Goal: Contribute content: Contribute content

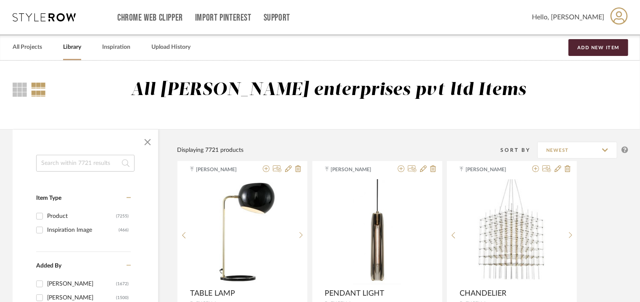
click at [79, 167] on input at bounding box center [85, 163] width 98 height 17
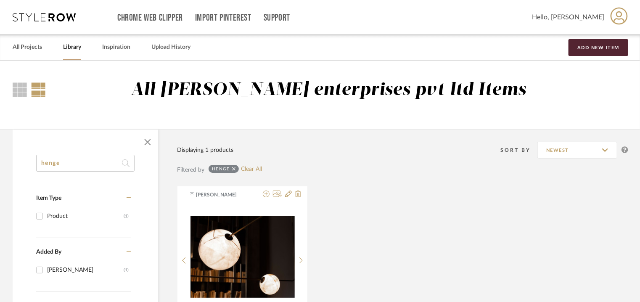
drag, startPoint x: 76, startPoint y: 164, endPoint x: 0, endPoint y: 154, distance: 76.9
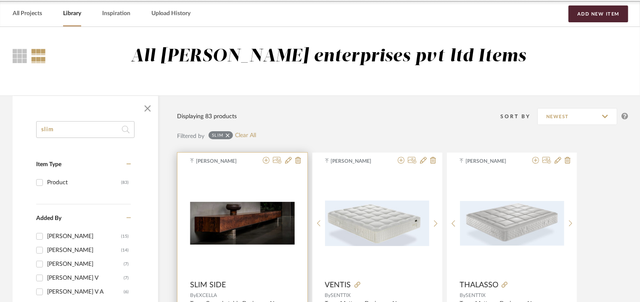
scroll to position [84, 0]
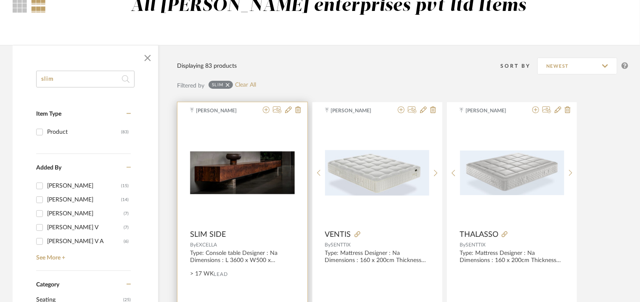
type input "slim"
click at [267, 172] on img "0" at bounding box center [242, 172] width 105 height 43
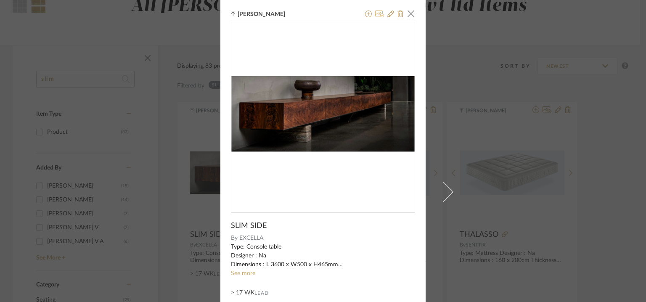
click at [379, 16] on icon at bounding box center [379, 14] width 9 height 7
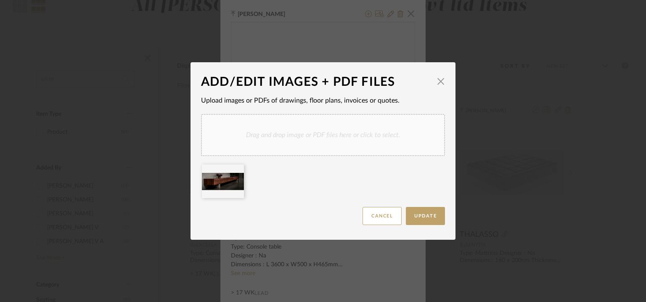
click at [299, 138] on div "Drag and drop image or PDF files here or click to select." at bounding box center [323, 135] width 244 height 42
click at [411, 220] on button "Update" at bounding box center [425, 216] width 39 height 18
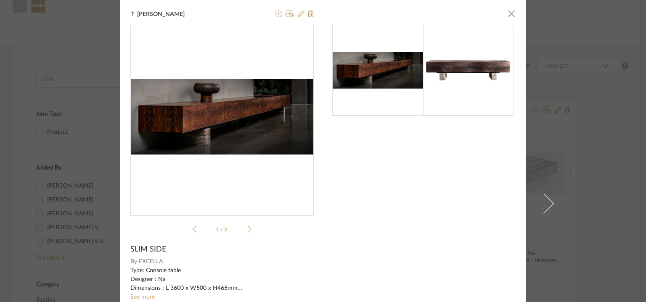
click at [298, 13] on icon at bounding box center [301, 14] width 7 height 7
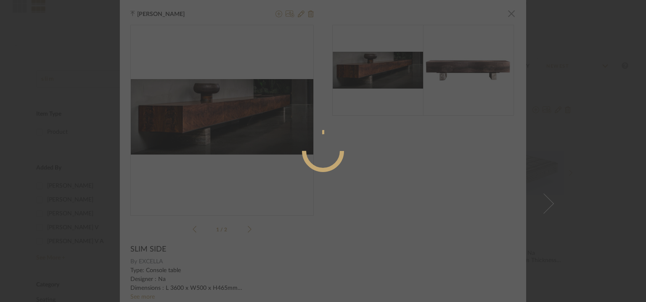
radio input "true"
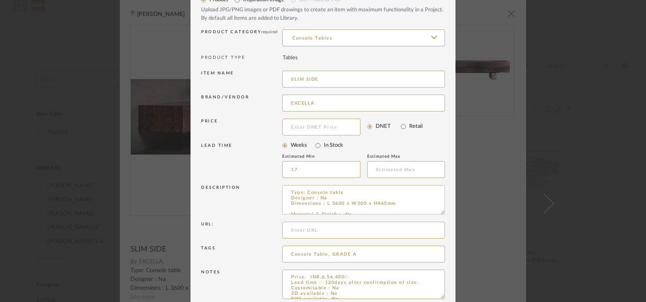
scroll to position [81, 0]
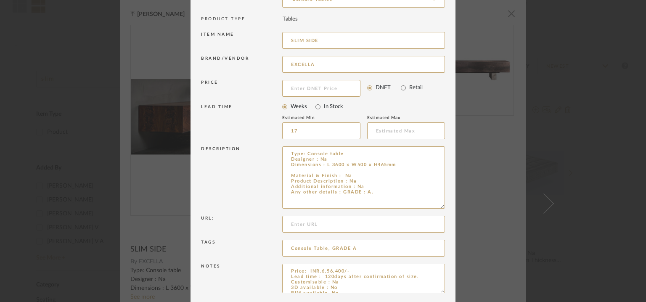
drag, startPoint x: 436, startPoint y: 173, endPoint x: 441, endPoint y: 234, distance: 60.7
click at [450, 207] on dialog-content "Edit Item × Item Type required Product Inspiration Image Site Photo or PDF Uplo…" at bounding box center [323, 127] width 265 height 416
click at [301, 169] on textarea "Type: Console table Designer : Na Dimensions : L 3600 x W500 x H465mm Material …" at bounding box center [363, 177] width 163 height 63
paste textarea "W4500xD450xH850"
click at [296, 174] on textarea "Type: Console table Designer : Na Dimensions : L 3600 x W500 x H465mm W4500xD45…" at bounding box center [363, 177] width 163 height 63
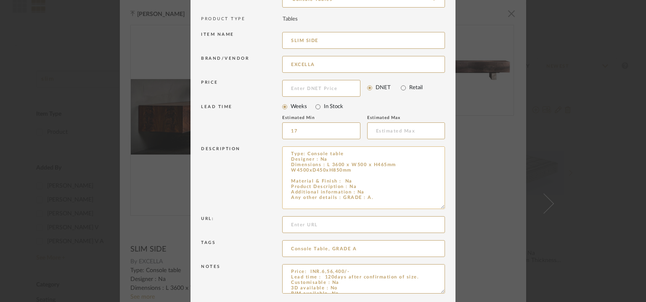
paste textarea "W2500xD450xH850"
click at [322, 162] on textarea "Type: Console table Designer : Na Dimensions : L 3600 x W500 x H465mm W4500xD45…" at bounding box center [363, 177] width 163 height 63
click at [352, 179] on textarea "Type: Console table Designer : Na Dimensions : L 3600 x W500 x H465mm W4500xD45…" at bounding box center [363, 177] width 163 height 63
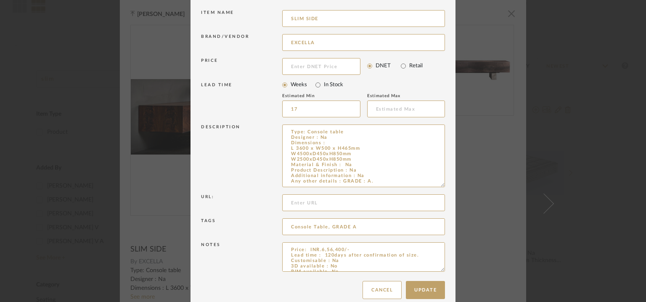
scroll to position [114, 0]
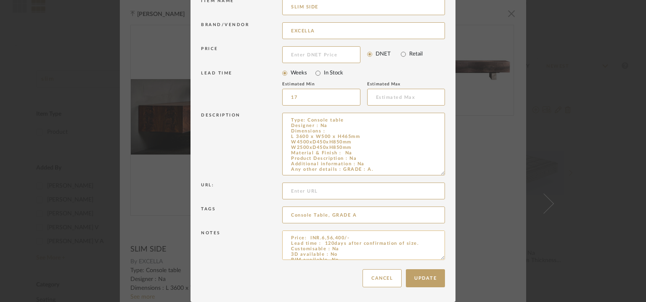
type textarea "Type: Console table Designer : Na Dimensions : L 3600 x W500 x H465mm W4500xD45…"
click at [362, 238] on textarea "Price: INR.6,56,400/- Lead time : 120days after confirmation of size. Customisa…" at bounding box center [363, 244] width 163 height 29
click at [294, 241] on textarea "Price: INR.6,56,400/- Lead time : 120days after confirmation of size. Customisa…" at bounding box center [363, 244] width 163 height 29
paste textarea "820500"
click at [287, 243] on textarea "Price: INR.6,56,400/- 820500 Lead time : 120days after confirmation of size. Cu…" at bounding box center [363, 244] width 163 height 29
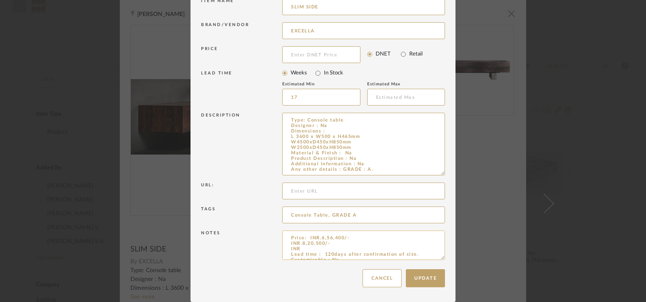
click at [305, 249] on textarea "Price: INR.6,56,400/- INR.8,20,500/- INR Lead time : 120days after confirmation…" at bounding box center [363, 244] width 163 height 29
paste textarea "455700"
type textarea "Price: INR.6,56,400/- INR.8,20,500/- IN.4,55,700/- Lead time : 120days after co…"
click at [289, 140] on textarea "Type: Console table Designer : Na Dimensions : L 3600 x W500 x H465mm W4500xD45…" at bounding box center [363, 144] width 163 height 63
drag, startPoint x: 351, startPoint y: 142, endPoint x: 286, endPoint y: 142, distance: 65.6
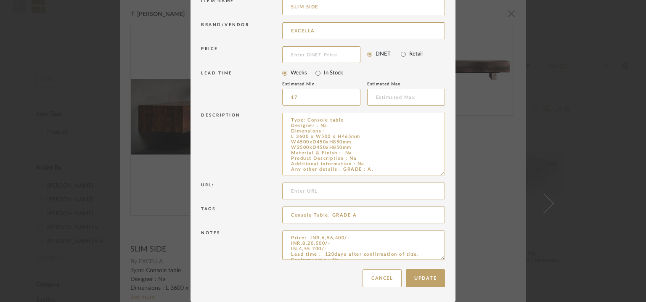
click at [286, 142] on textarea "Type: Console table Designer : Na Dimensions : L 3600 x W500 x H465mm W4500xD45…" at bounding box center [363, 144] width 163 height 63
click at [339, 130] on textarea "Type: Console table Designer : Na Dimensions : L 3600 x W500 x H465mm W2500xD45…" at bounding box center [363, 144] width 163 height 63
paste textarea "W4500xD450xH850mm"
click at [323, 130] on textarea "Type: Console table Designer : Na Dimensions :W4500xD450xH850mm L 3600 x W500 x…" at bounding box center [363, 144] width 163 height 63
type textarea "Type: Console table Designer : Na Dimensions : Large : W4500xD450xH850mm Medium…"
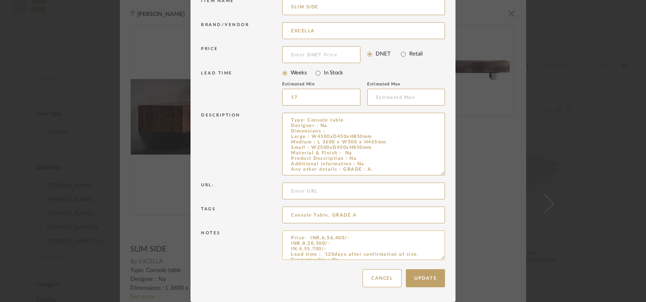
click at [307, 237] on textarea "Price: INR.6,56,400/- INR.8,20,500/- IN.4,55,700/- Lead time : 120days after co…" at bounding box center [363, 244] width 163 height 29
paste textarea "INR.6,56,400/-"
click at [358, 238] on textarea "Price: INR.8,20,500/- INR.6,56,400/- IN.4,55,700/- Lead time : 120days after co…" at bounding box center [363, 244] width 163 height 29
type textarea "Price: INR.8,20,500/- = Large INR.6,56,400/- = Medium IN.4,55,700/- = Small Lea…"
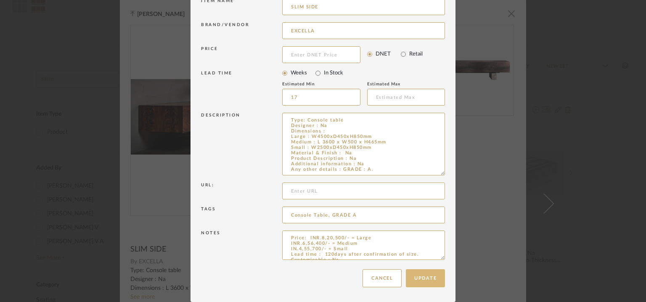
click at [429, 276] on button "Update" at bounding box center [425, 278] width 39 height 18
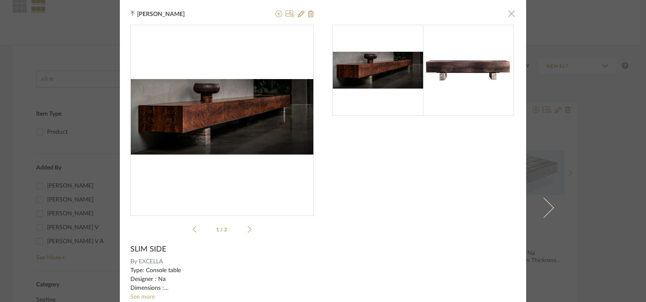
click at [508, 13] on span "button" at bounding box center [511, 13] width 17 height 17
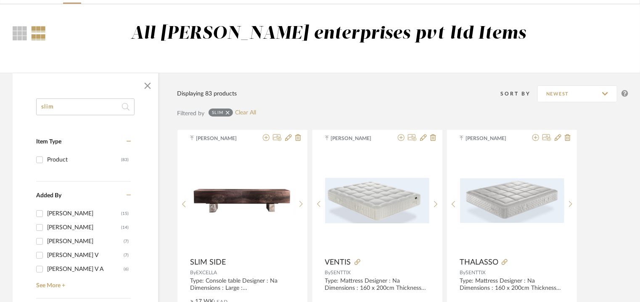
scroll to position [42, 0]
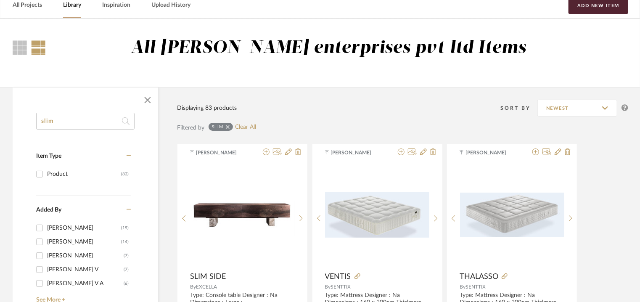
drag, startPoint x: 45, startPoint y: 113, endPoint x: 0, endPoint y: 103, distance: 45.6
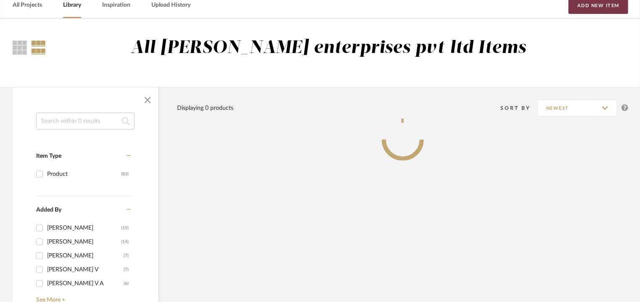
click at [604, 5] on button "Add New Item" at bounding box center [599, 5] width 60 height 17
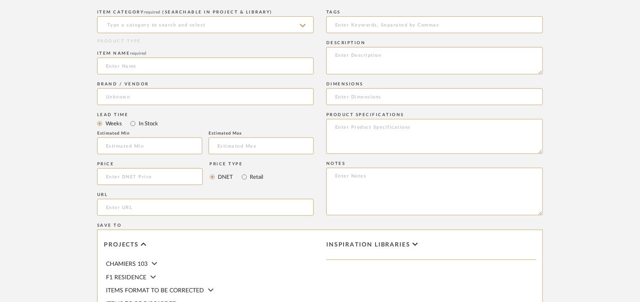
scroll to position [336, 0]
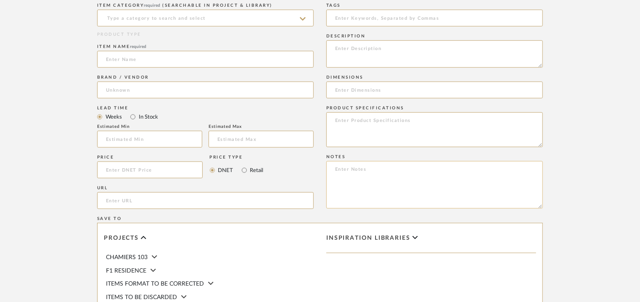
paste textarea "Price: INR.3,00,000/- Lead time : 120days after confirmation of size. Customisa…"
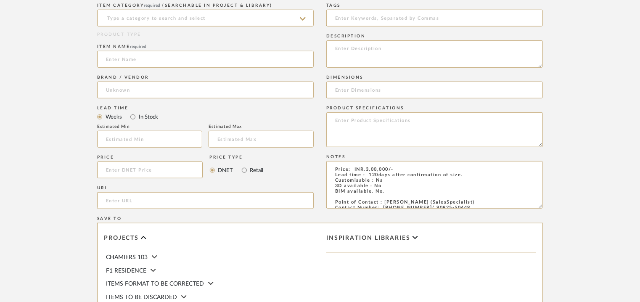
scroll to position [32, 0]
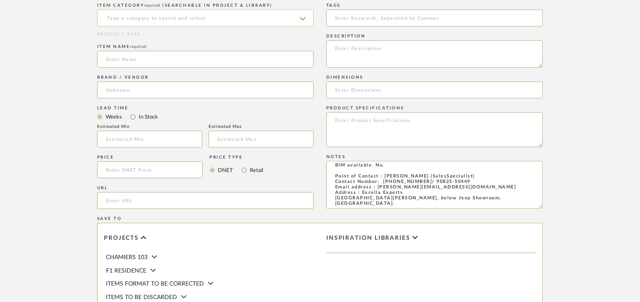
type textarea "Price: INR.3,00,000/- Lead time : 120days after confirmation of size. Customisa…"
click at [194, 17] on input at bounding box center [205, 18] width 217 height 17
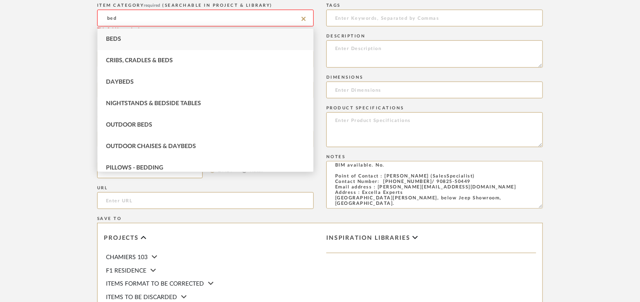
click at [192, 35] on div "Beds" at bounding box center [206, 39] width 216 height 21
type input "Beds"
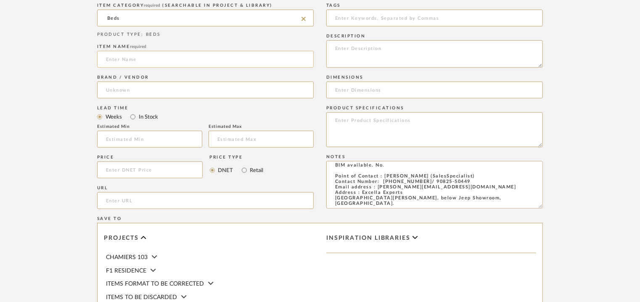
click at [166, 59] on input at bounding box center [205, 59] width 217 height 17
type input "BED"
click at [142, 89] on input at bounding box center [205, 90] width 217 height 17
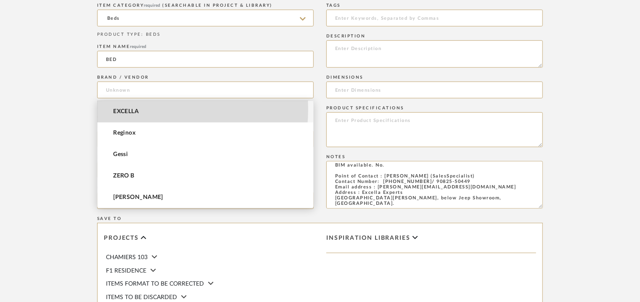
click at [125, 109] on span "EXCELLA" at bounding box center [126, 111] width 26 height 7
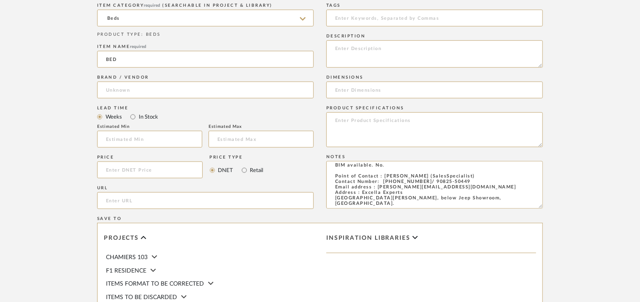
type input "EXCELLA"
click at [130, 143] on input at bounding box center [149, 139] width 105 height 17
type input "17"
click at [362, 20] on input at bounding box center [434, 18] width 217 height 17
type input "bed, GRADE A,"
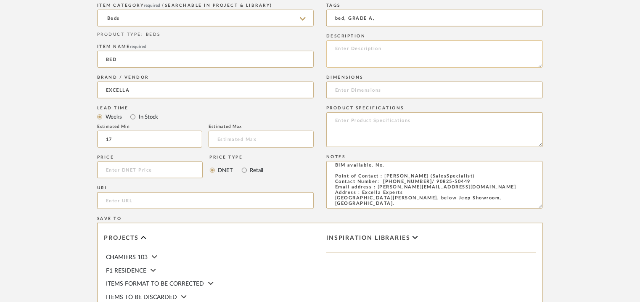
paste textarea "Type : Bed Dimensions : L 200 cm x W 168 cm x H 31.5 cm Material & finishes : N…"
type textarea "Type : Bed Dimensions : L 200 cm x W 168 cm x H 31.5 cm Material & finishes : N…"
paste input "L 200 x W 168 x H 31.5 cm"
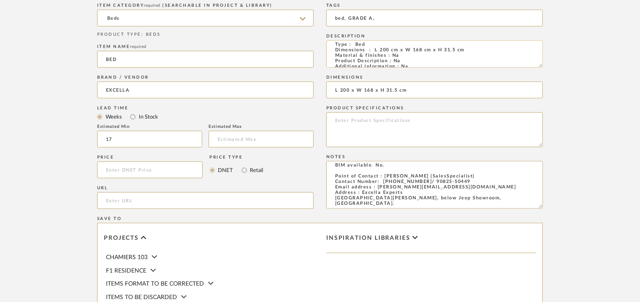
scroll to position [0, 0]
type input "L 200 x W 168 x H 31.5 cm"
drag, startPoint x: 470, startPoint y: 56, endPoint x: 375, endPoint y: 53, distance: 95.1
click at [375, 53] on textarea "Type : Bed Dimensions : L 200 cm x W 168 cm x H 31.5 cm Material & finishes : N…" at bounding box center [434, 53] width 217 height 27
paste textarea "x W 168"
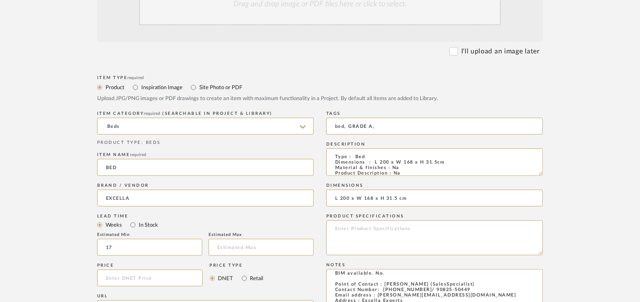
scroll to position [168, 0]
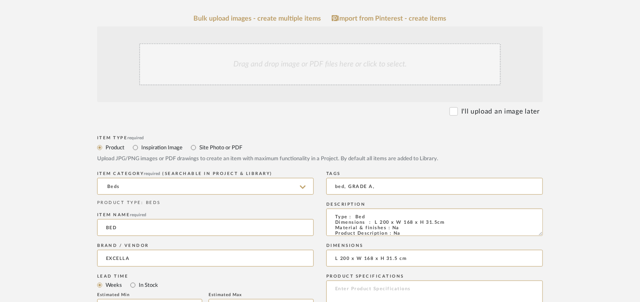
type textarea "Type : Bed Dimensions : L 200 x W 168 x H 31.5cm Material & finishes : Na Produ…"
click at [252, 71] on div "Drag and drop image or PDF files here or click to select." at bounding box center [320, 64] width 362 height 42
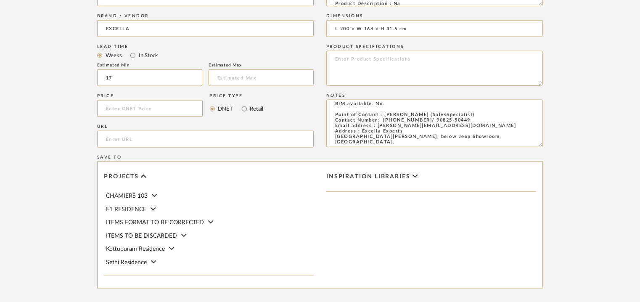
scroll to position [577, 0]
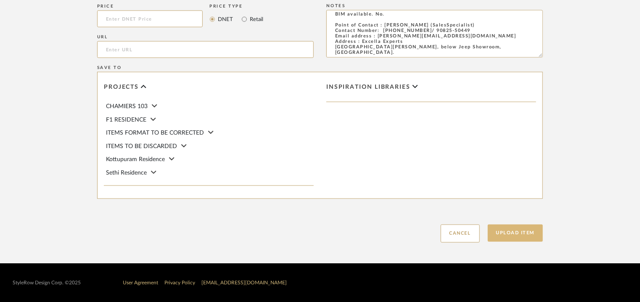
click at [517, 228] on button "Upload Item" at bounding box center [516, 233] width 56 height 17
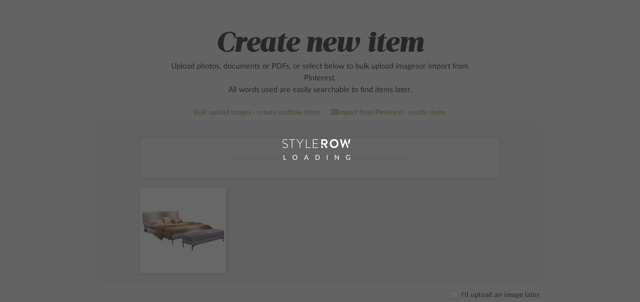
scroll to position [42, 0]
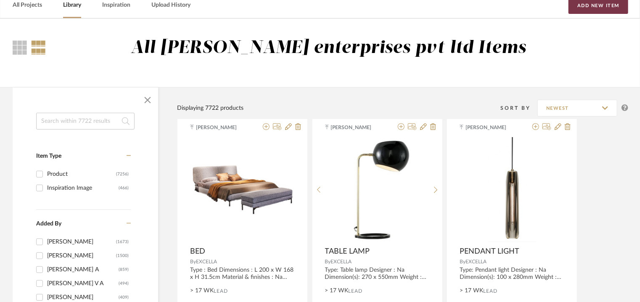
click at [613, 6] on button "Add New Item" at bounding box center [599, 5] width 60 height 17
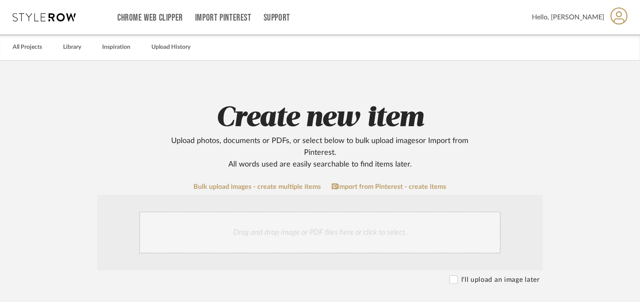
click at [296, 230] on div "Drag and drop image or PDF files here or click to select." at bounding box center [320, 233] width 362 height 42
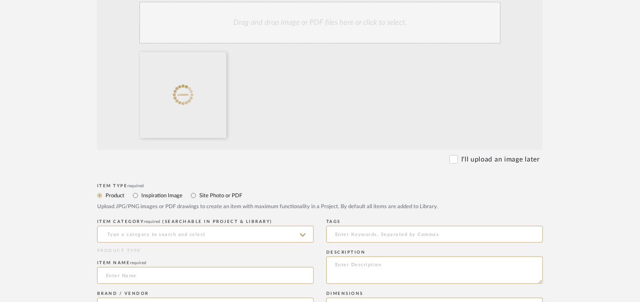
scroll to position [210, 0]
paste textarea "Type : Bed Dimensions : L 200 x W 168 x H 31.5 cm Material & finishes : Na Prod…"
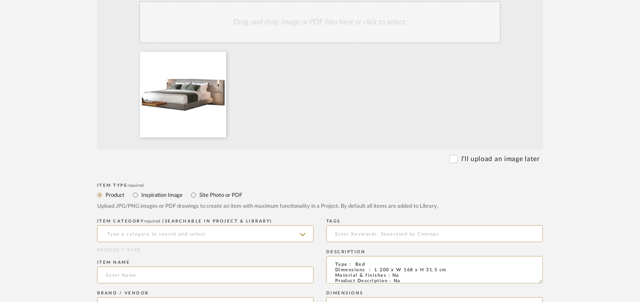
scroll to position [18, 0]
type textarea "Type : Bed Dimensions : L 200 x W 168 x H 31.5 cm Material & finishes : Na Prod…"
click at [172, 237] on input at bounding box center [205, 233] width 217 height 17
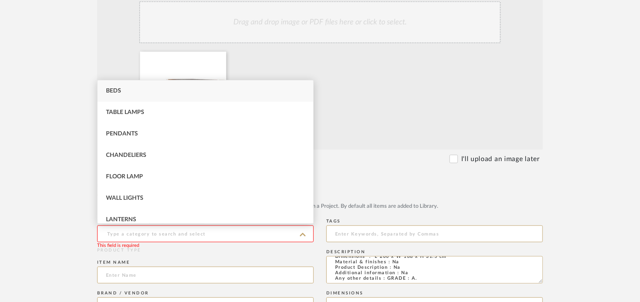
click at [141, 91] on div "Beds" at bounding box center [206, 90] width 216 height 21
type input "Beds"
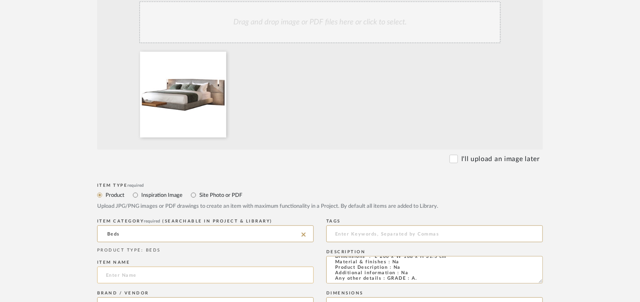
click at [128, 279] on input at bounding box center [205, 275] width 217 height 17
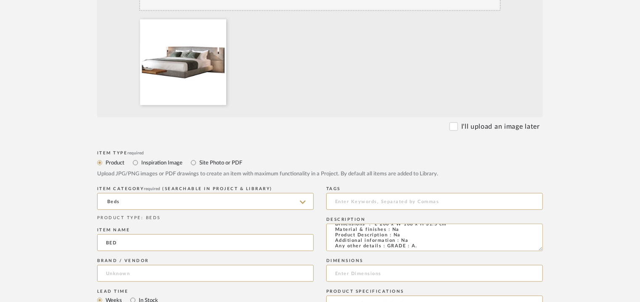
scroll to position [294, 0]
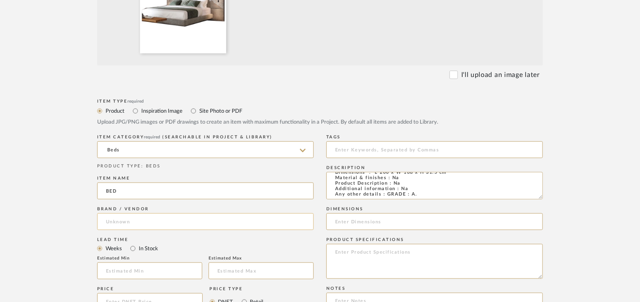
type input "BED"
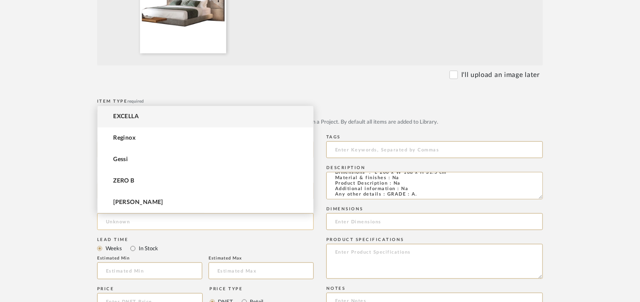
click at [126, 221] on input at bounding box center [205, 221] width 217 height 17
click at [140, 116] on mat-option "EXCELLA" at bounding box center [206, 116] width 216 height 21
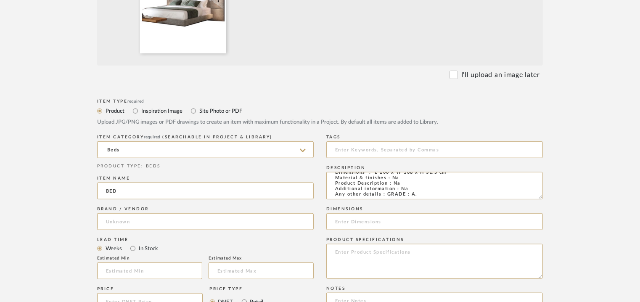
type input "EXCELLA"
drag, startPoint x: 163, startPoint y: 269, endPoint x: 159, endPoint y: 262, distance: 7.9
click at [163, 268] on input "text" at bounding box center [149, 270] width 105 height 17
type input "17"
click at [360, 152] on input at bounding box center [434, 149] width 217 height 17
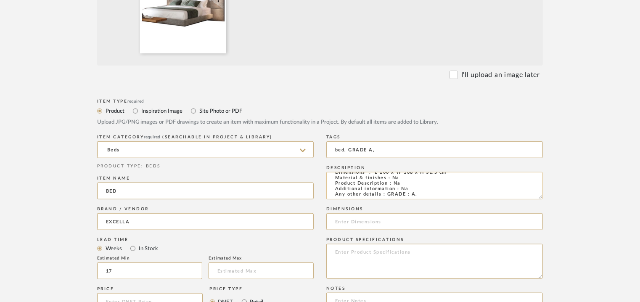
scroll to position [0, 0]
type input "bed, GRADE A,"
drag, startPoint x: 373, startPoint y: 186, endPoint x: 455, endPoint y: 185, distance: 81.2
click at [455, 185] on textarea "Type : Bed Dimensions : L 200 x W 168 x H 31.5 cm Material & finishes : Na Prod…" at bounding box center [434, 185] width 217 height 27
click at [381, 220] on input at bounding box center [434, 221] width 217 height 17
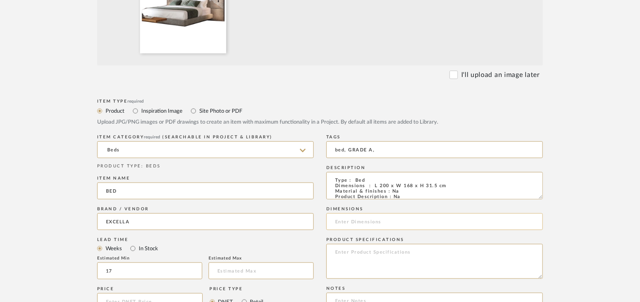
paste input "L 200 x W 168 x H 31.5 cm"
type input "L 200 x W 168 x H 31.5 cm"
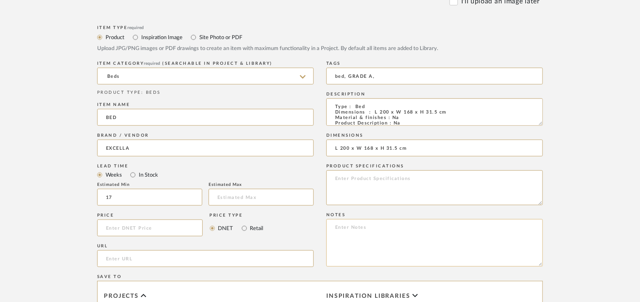
scroll to position [379, 0]
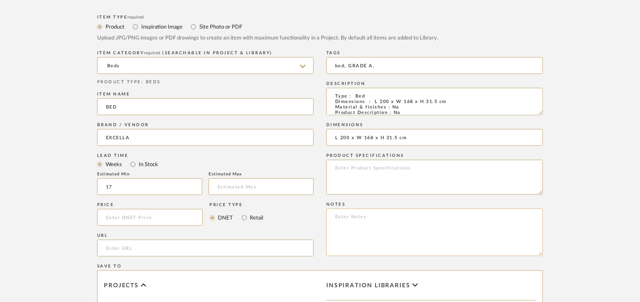
click at [404, 215] on textarea at bounding box center [434, 233] width 217 height 48
paste textarea "Price: INR.3,00,000/- Lead time : 120days after confirmation of size. Customisa…"
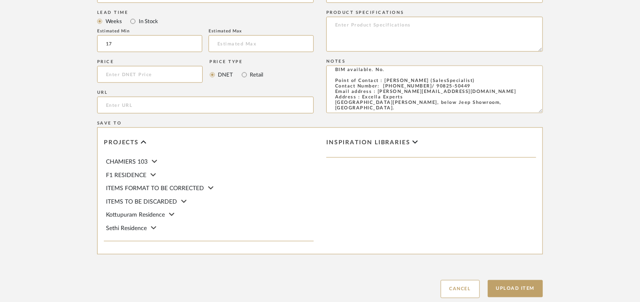
scroll to position [577, 0]
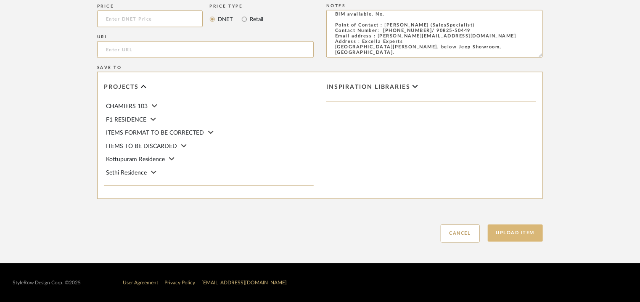
type textarea "Price: INR.3,00,000/- Lead time : 120days after confirmation of size. Customisa…"
click at [519, 234] on button "Upload Item" at bounding box center [516, 233] width 56 height 17
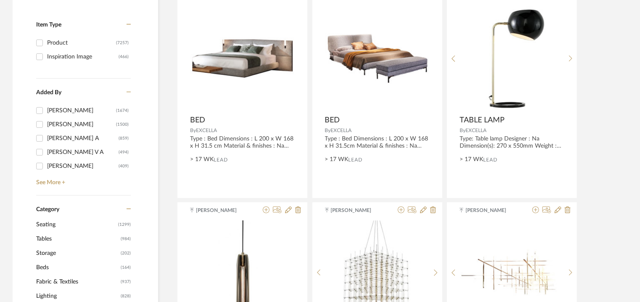
scroll to position [252, 0]
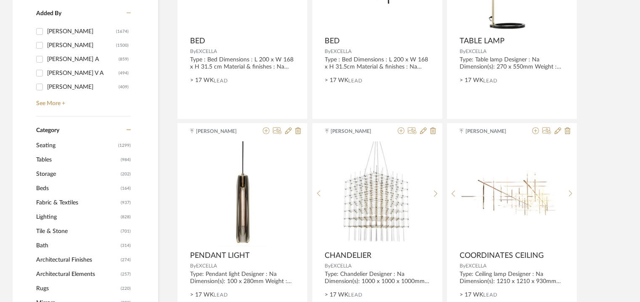
click at [53, 146] on span "Seating" at bounding box center [76, 145] width 80 height 14
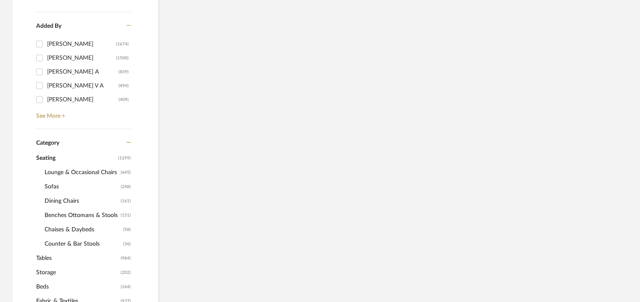
scroll to position [265, 0]
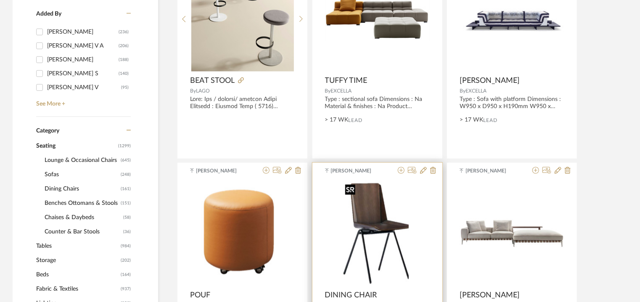
scroll to position [377, 0]
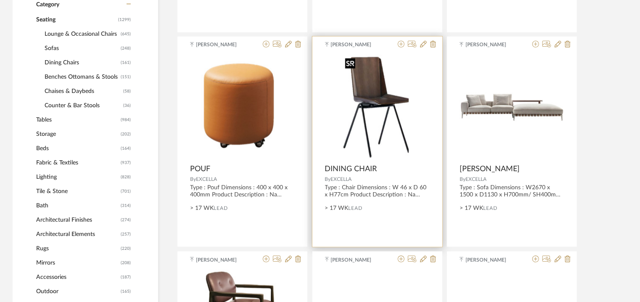
click at [373, 98] on img "0" at bounding box center [377, 107] width 71 height 105
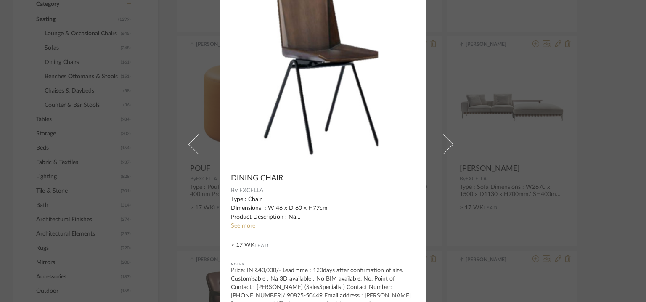
scroll to position [72, 0]
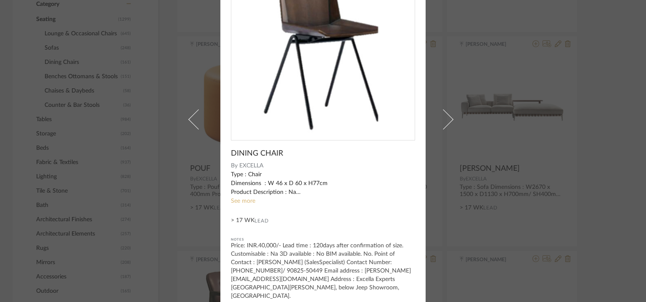
click at [246, 201] on link "See more" at bounding box center [243, 201] width 24 height 6
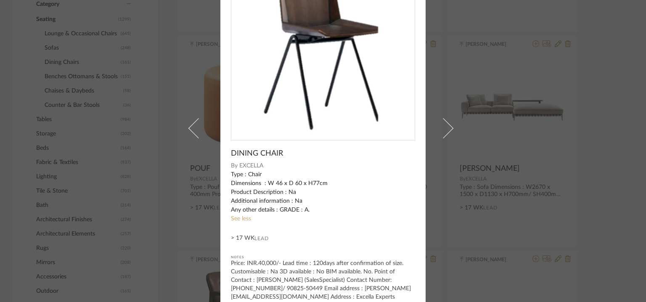
scroll to position [0, 0]
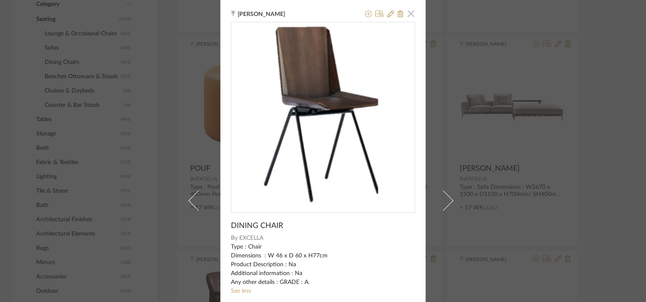
click at [408, 13] on span "button" at bounding box center [411, 13] width 17 height 17
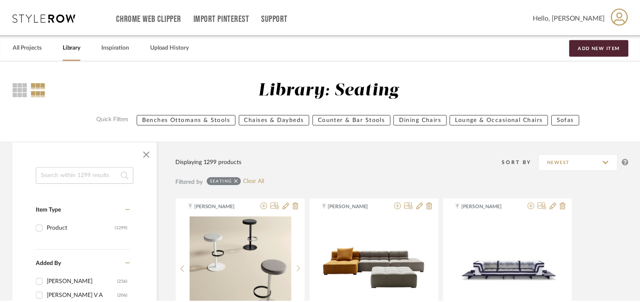
scroll to position [377, 0]
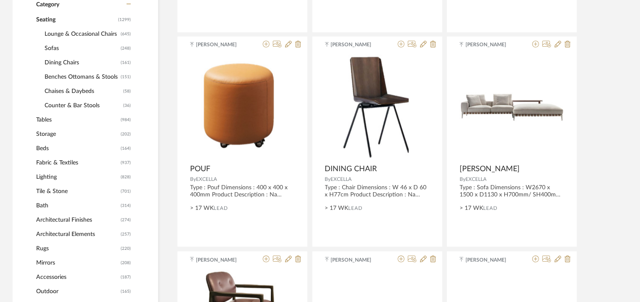
click at [46, 17] on span "Seating" at bounding box center [76, 20] width 80 height 14
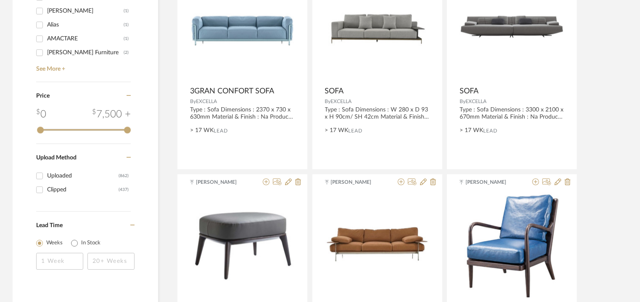
scroll to position [1004, 0]
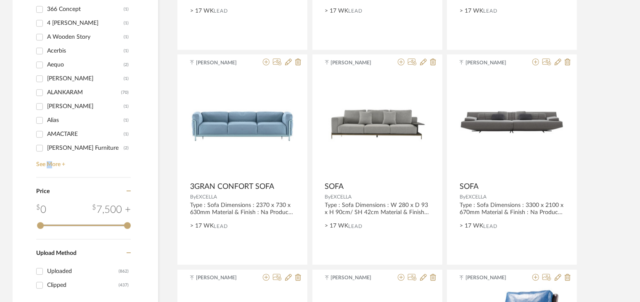
drag, startPoint x: 50, startPoint y: 165, endPoint x: 87, endPoint y: 126, distance: 54.7
click at [50, 165] on link "See More +" at bounding box center [82, 161] width 97 height 13
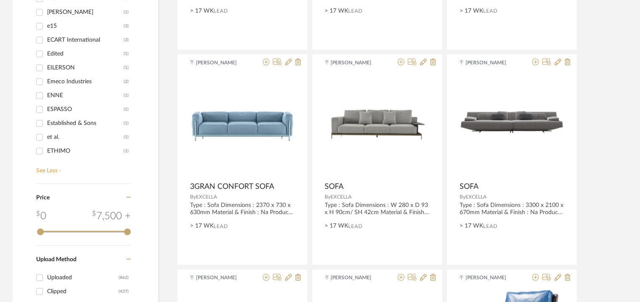
scroll to position [1178, 0]
click at [45, 109] on input "EXCELLA (49)" at bounding box center [39, 108] width 13 height 13
checkbox input "true"
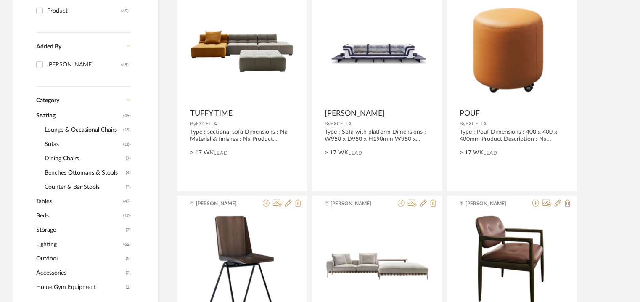
scroll to position [206, 0]
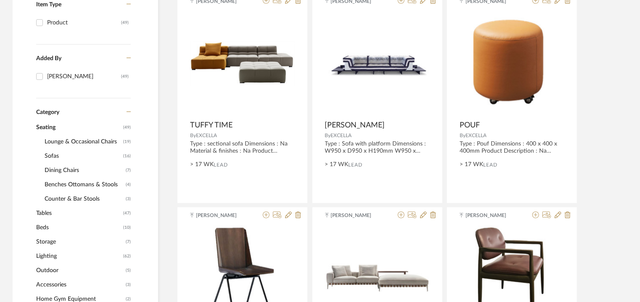
click at [47, 126] on span "Seating" at bounding box center [78, 127] width 85 height 14
click at [42, 214] on span "Tables" at bounding box center [78, 213] width 85 height 14
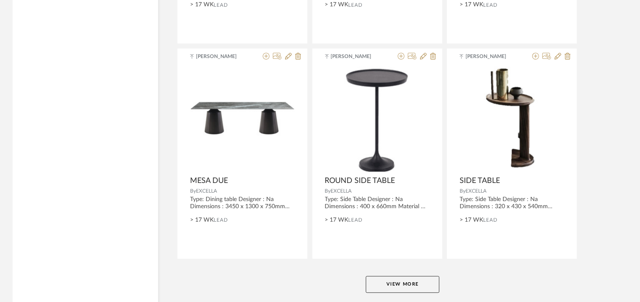
scroll to position [2561, 0]
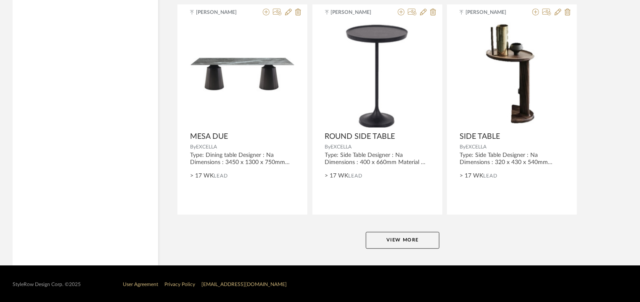
click at [405, 238] on button "View More" at bounding box center [403, 240] width 74 height 17
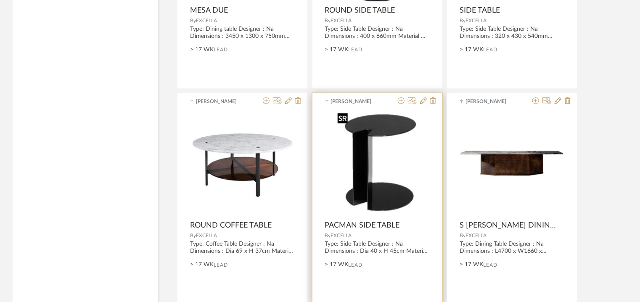
scroll to position [2897, 0]
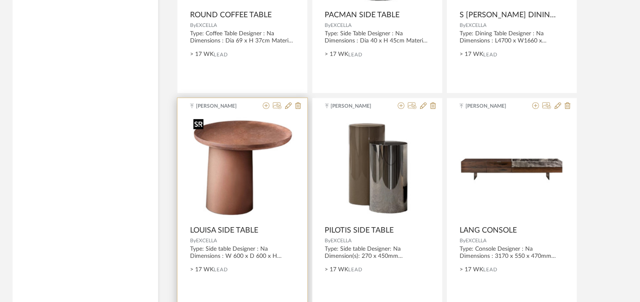
click at [237, 212] on img "0" at bounding box center [242, 168] width 105 height 103
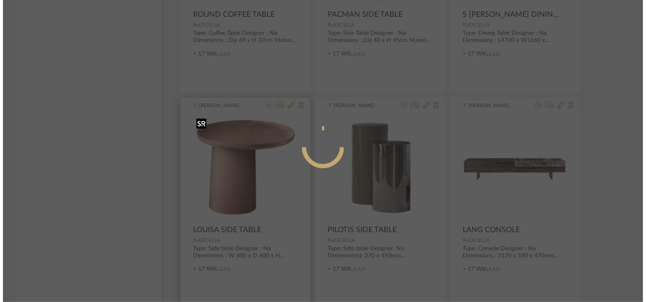
scroll to position [0, 0]
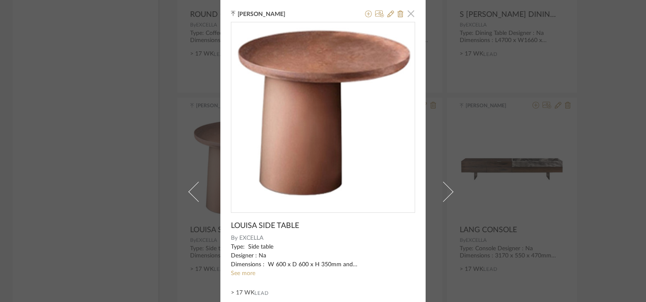
click at [405, 12] on span "button" at bounding box center [411, 13] width 17 height 17
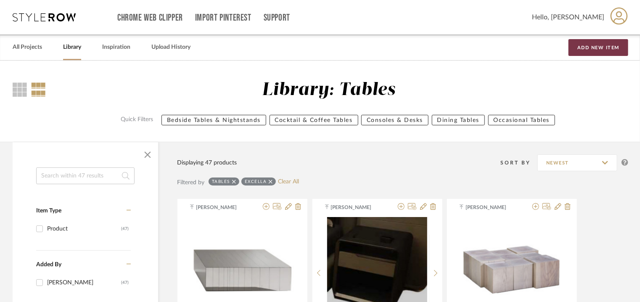
click at [604, 48] on button "Add New Item" at bounding box center [599, 47] width 60 height 17
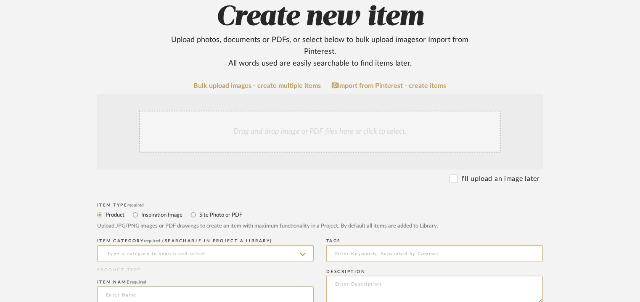
scroll to position [168, 0]
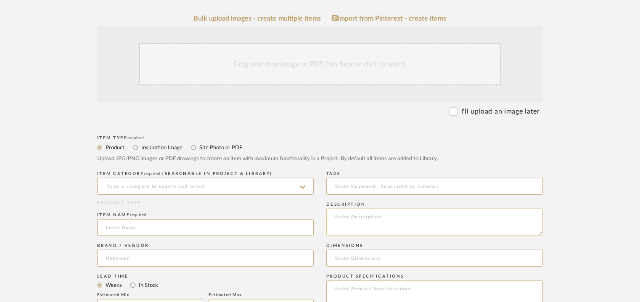
click at [360, 220] on textarea at bounding box center [434, 222] width 217 height 27
paste textarea "Type : Side Table Dimensions : Dia400 x H600mm Material & finishes : Baked pain…"
type textarea "Type : Side Table Dimensions : Dia400 x H600mm Material & finishes : Baked pain…"
click at [223, 188] on input at bounding box center [205, 186] width 217 height 17
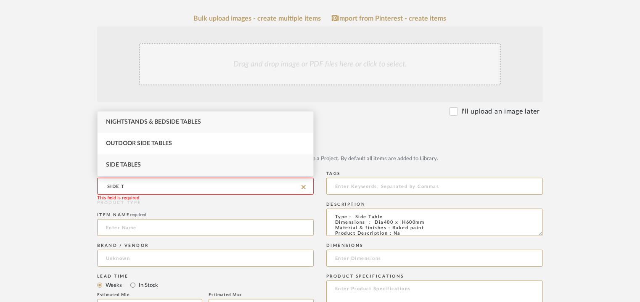
click at [164, 159] on div "Side Tables" at bounding box center [206, 164] width 216 height 21
type input "Side Tables"
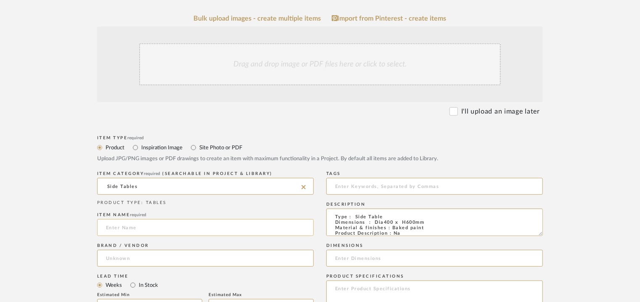
click at [126, 228] on input at bounding box center [205, 227] width 217 height 17
type input "s"
type input "SIDE TABLE"
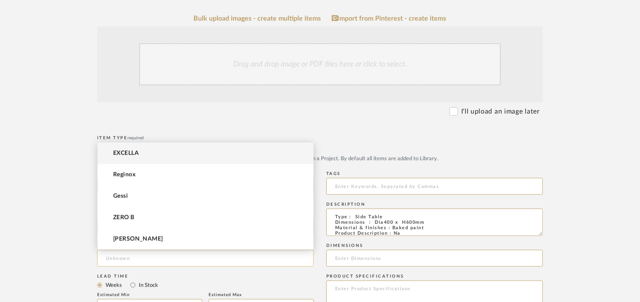
click at [128, 258] on input at bounding box center [205, 258] width 217 height 17
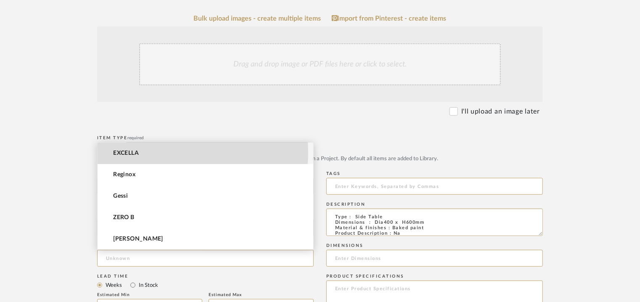
click at [164, 152] on mat-option "EXCELLA" at bounding box center [206, 153] width 216 height 21
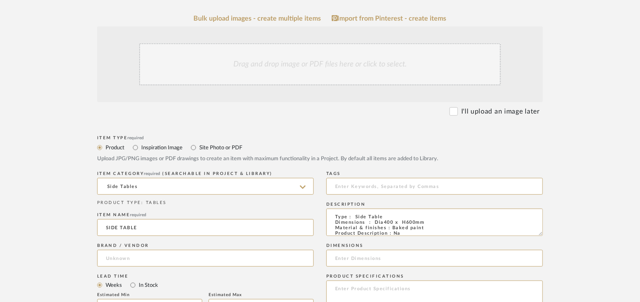
type input "EXCELLA"
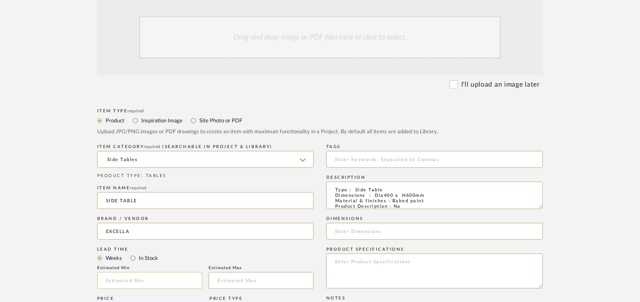
scroll to position [210, 0]
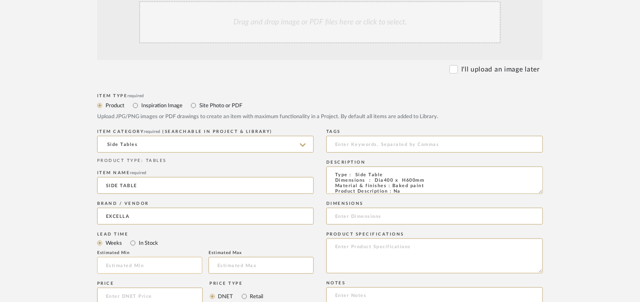
click at [113, 265] on input at bounding box center [149, 265] width 105 height 17
type input "17"
click at [392, 143] on input at bounding box center [434, 144] width 217 height 17
type input "A"
type input "side table, GRADE A,"
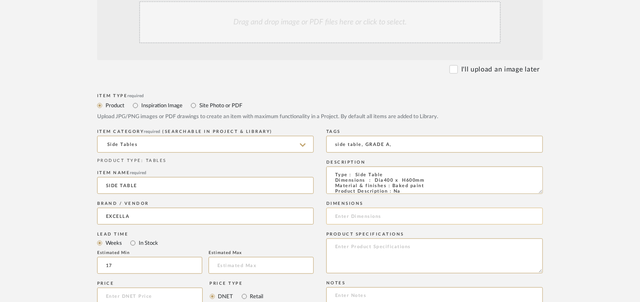
click at [385, 220] on input at bounding box center [434, 216] width 217 height 17
type input "Dia400 x H 600mm"
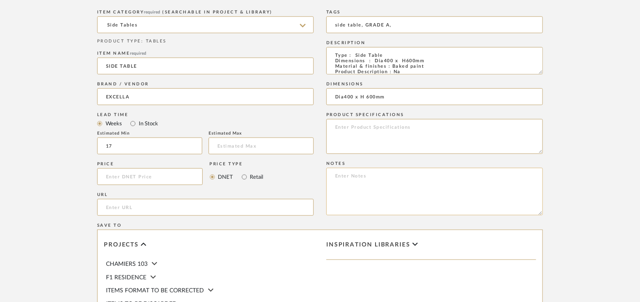
scroll to position [336, 0]
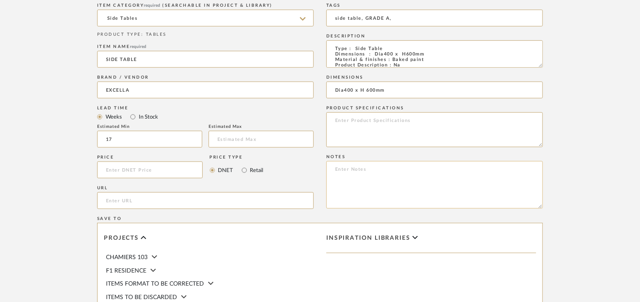
paste textarea "Price: INR.59,400/- Lead time : 120days after confirmation of size. Customisabl…"
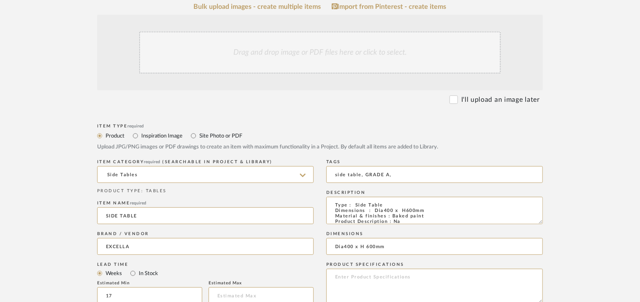
scroll to position [84, 0]
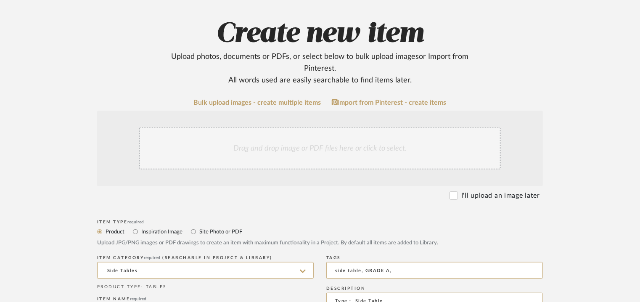
type textarea "Price: INR.59,400/- Lead time : 120days after confirmation of size. Customisabl…"
click at [276, 145] on div "Drag and drop image or PDF files here or click to select." at bounding box center [320, 148] width 362 height 42
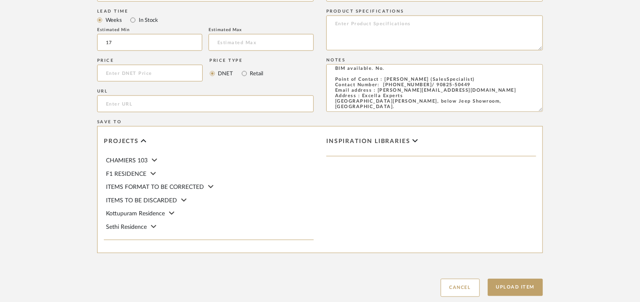
scroll to position [577, 0]
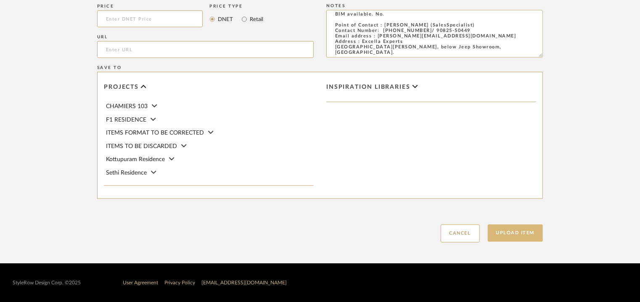
click at [507, 231] on button "Upload Item" at bounding box center [516, 233] width 56 height 17
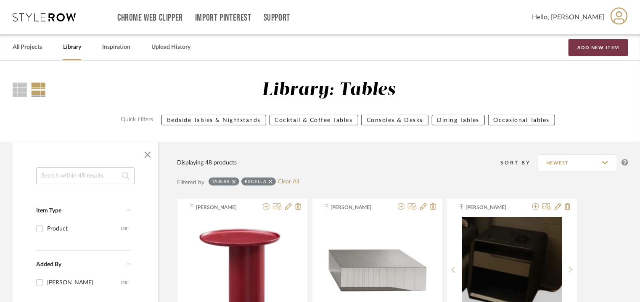
click at [597, 46] on button "Add New Item" at bounding box center [599, 47] width 60 height 17
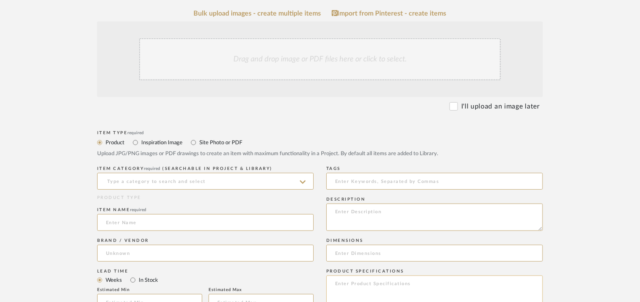
scroll to position [252, 0]
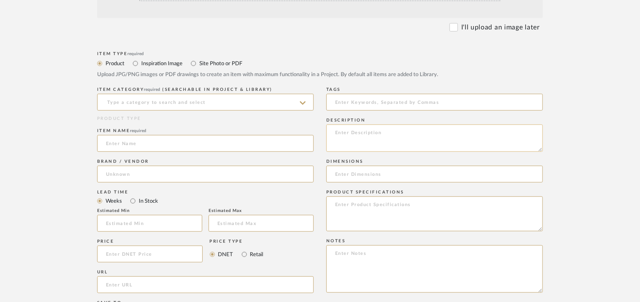
paste textarea "Type : Side Table Dimensions : 380 x 500 x 500mm Material & finishes : Baked pa…"
type textarea "Type : Side Table Dimensions : 380 x 500 x 500mm Material & finishes : Baked pa…"
click at [218, 103] on input at bounding box center [205, 102] width 217 height 17
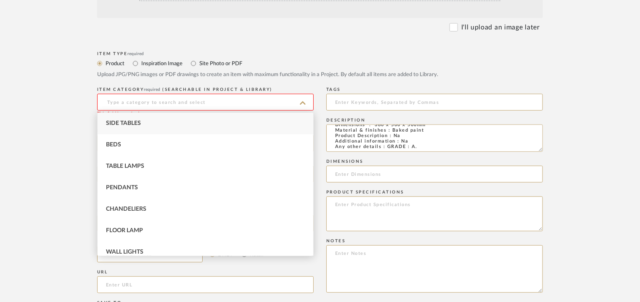
click at [154, 118] on div "Side Tables" at bounding box center [206, 123] width 216 height 21
type input "Side Tables"
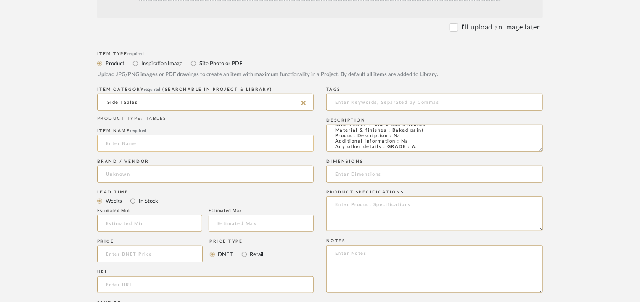
click at [133, 136] on input at bounding box center [205, 143] width 217 height 17
type input "SIDE TABLE"
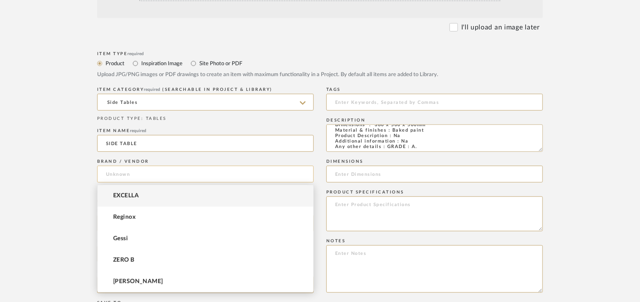
click at [149, 179] on input at bounding box center [205, 174] width 217 height 17
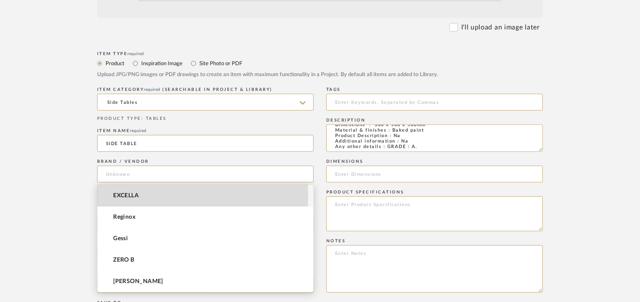
click at [144, 196] on mat-option "EXCELLA" at bounding box center [206, 195] width 216 height 21
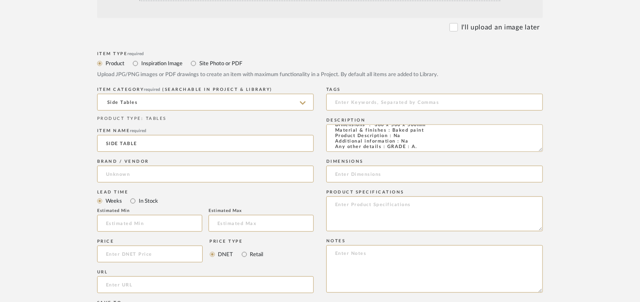
type input "EXCELLA"
click at [133, 219] on input "text" at bounding box center [149, 223] width 105 height 17
type input "17"
click at [371, 103] on input at bounding box center [434, 102] width 217 height 17
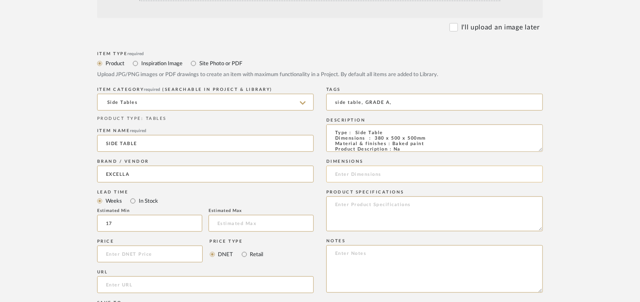
type input "side table, GRADE A,"
click at [383, 173] on input at bounding box center [434, 174] width 217 height 17
type input "380 x 500 x 500mm"
paste textarea "Price: INR.59,400/- Lead time : 120days after confirmation of size. Customisabl…"
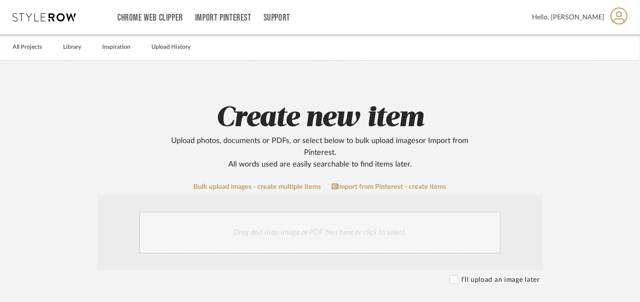
type textarea "Price: INR.59,400/- Lead time : 120days after confirmation of size. Customisabl…"
click at [318, 227] on div "Drag and drop image or PDF files here or click to select." at bounding box center [320, 233] width 362 height 42
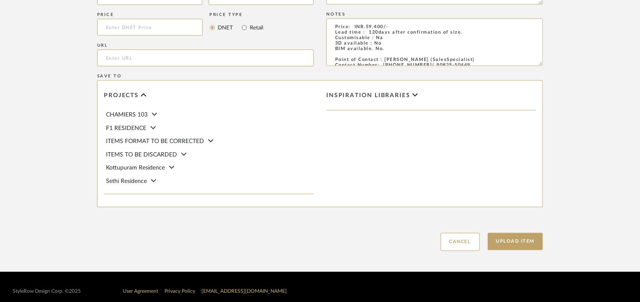
scroll to position [577, 0]
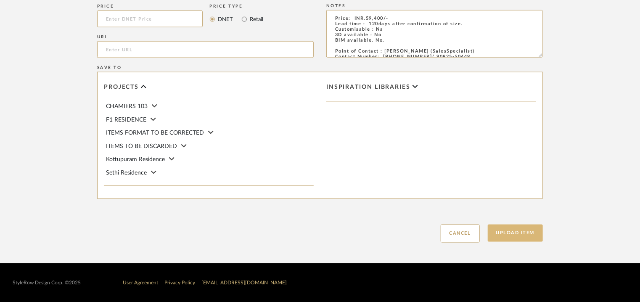
click at [520, 237] on button "Upload Item" at bounding box center [516, 233] width 56 height 17
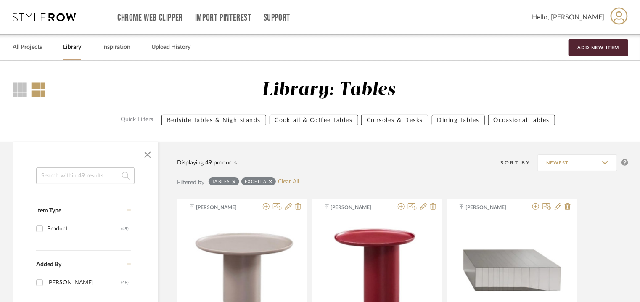
click at [91, 172] on input at bounding box center [85, 175] width 98 height 17
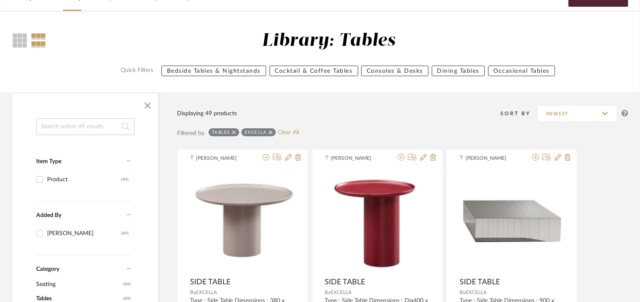
scroll to position [42, 0]
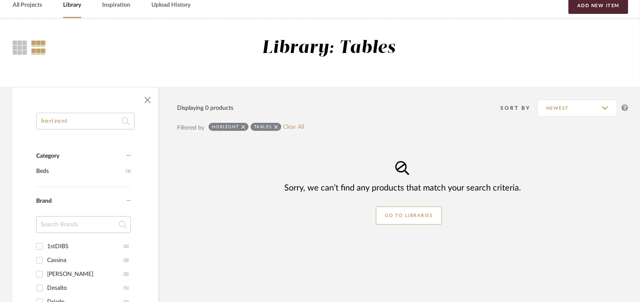
type input "horizont"
click at [275, 125] on icon at bounding box center [276, 127] width 4 height 6
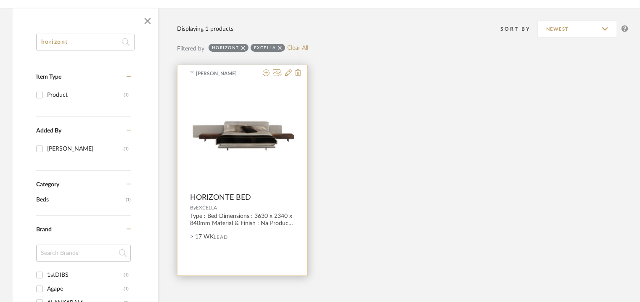
scroll to position [126, 0]
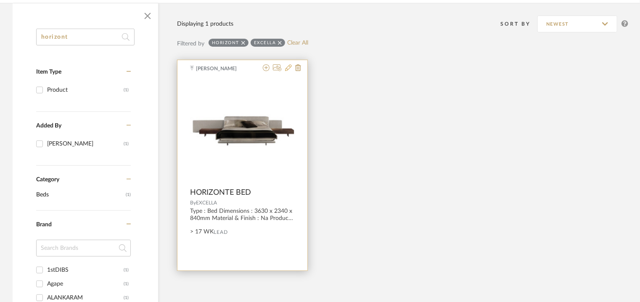
click at [288, 68] on icon at bounding box center [288, 67] width 7 height 7
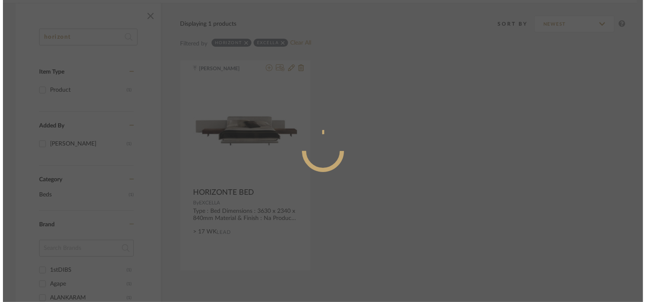
scroll to position [0, 0]
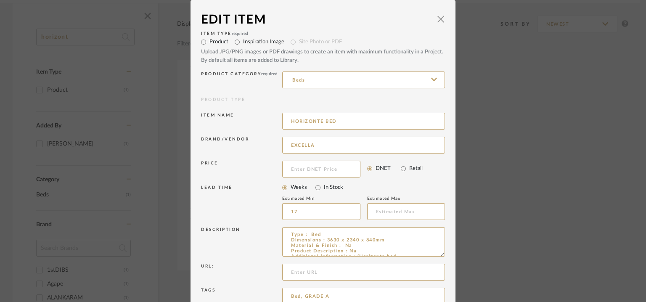
radio input "true"
drag, startPoint x: 439, startPoint y: 255, endPoint x: 449, endPoint y: 281, distance: 27.3
click at [449, 281] on dialog-content "Edit Item × Item Type required Product Inspiration Image Site Photo or PDF Uplo…" at bounding box center [323, 191] width 265 height 383
drag, startPoint x: 328, startPoint y: 234, endPoint x: 322, endPoint y: 227, distance: 9.3
click at [326, 231] on textarea "Type : Bed Dimensions : 3630 x 2340 x 840mm Material & Finish : Na Product Desc…" at bounding box center [363, 254] width 163 height 55
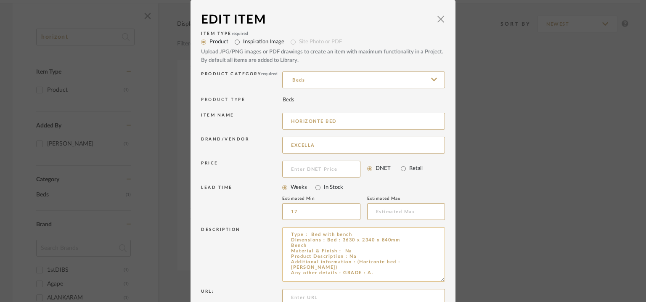
drag, startPoint x: 295, startPoint y: 246, endPoint x: 306, endPoint y: 246, distance: 10.5
click at [306, 246] on textarea "Type : Bed with bench Dimensions : Bed : 3630 x 2340 x 840mm Bench Material & F…" at bounding box center [363, 254] width 163 height 55
type textarea "Type : Bed with bench Dimensions : Bed : 3630 x 2340 x 840mm Bedside table : Ma…"
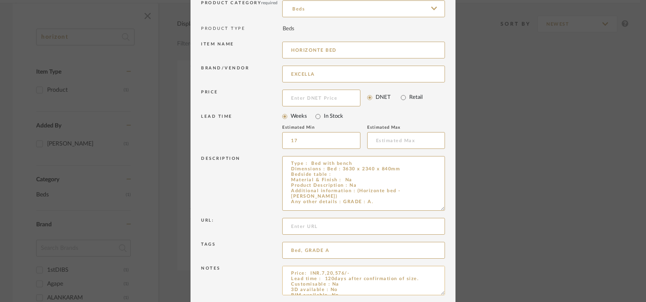
scroll to position [106, 0]
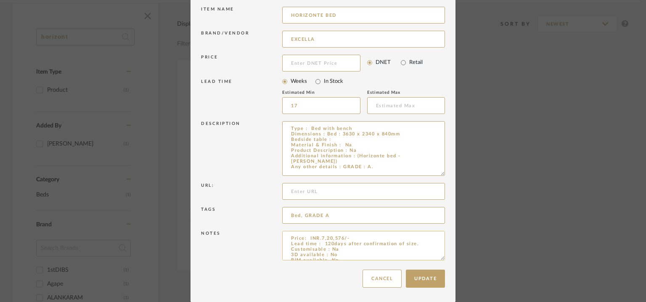
click at [351, 237] on textarea "Price: INR.7,20,576/- Lead time : 120days after confirmation of size. Customisa…" at bounding box center [363, 245] width 163 height 29
paste textarea "60000"
type textarea "Price: INR.7,20,576/- = Bed INR.60,000/- = Bedside table Lead time : 120days af…"
drag, startPoint x: 334, startPoint y: 138, endPoint x: 286, endPoint y: 140, distance: 47.6
click at [286, 140] on textarea "Type : Bed with bench Dimensions : Bed : 3630 x 2340 x 840mm Bedside table : Ma…" at bounding box center [363, 148] width 163 height 55
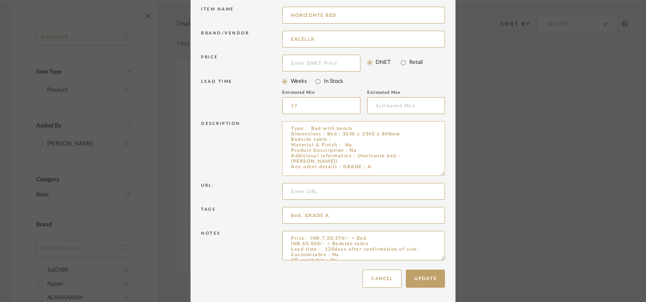
click at [347, 140] on textarea "Type : Bed with bench Dimensions : Bed : 3630 x 2340 x 840mm Bedside table : Ma…" at bounding box center [363, 148] width 163 height 55
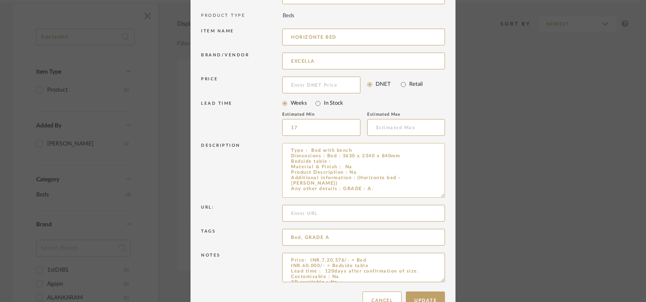
scroll to position [64, 0]
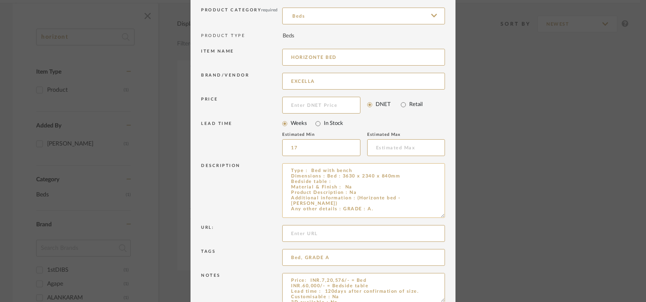
click at [334, 179] on textarea "Type : Bed with bench Dimensions : Bed : 3630 x 2340 x 840mm Bedside table : Ma…" at bounding box center [363, 190] width 163 height 55
click at [331, 178] on textarea "Type : Bed with bench Dimensions : Bed : 3630 x 2340 x 840mm Bedside table : Na…" at bounding box center [363, 190] width 163 height 55
click at [333, 179] on textarea "Type : Bed with bench Dimensions : Bed : 3630 x 2340 x 840mm Bedside table : Na…" at bounding box center [363, 190] width 163 height 55
click at [332, 180] on textarea "Type : Bed with bench Dimensions : Bed : 3630 x 2340 x 840mm Bedside table : Na…" at bounding box center [363, 190] width 163 height 55
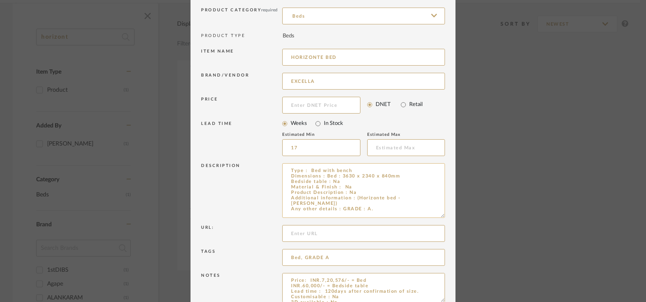
paste textarea "W 55 cm x D 45 cm x H 50 cm"
click at [347, 183] on textarea "Type : Bed with bench Dimensions : Bed : 3630 x 2340 x 840mm Bedside table : W …" at bounding box center [363, 190] width 163 height 55
click at [368, 181] on textarea "Type : Bed with bench Dimensions : Bed : 3630 x 2340 x 840mm Bedside table : W …" at bounding box center [363, 190] width 163 height 55
click at [367, 181] on textarea "Type : Bed with bench Dimensions : Bed : 3630 x 2340 x 840mm Bedside table : W …" at bounding box center [363, 190] width 163 height 55
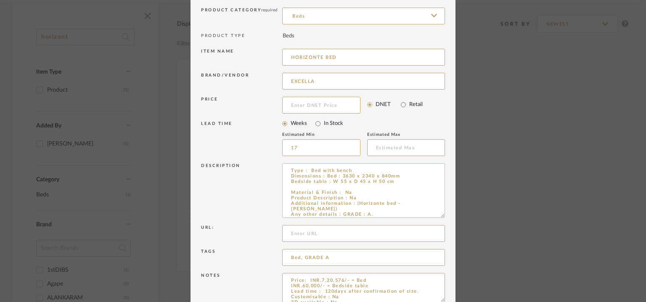
drag, startPoint x: 382, startPoint y: 180, endPoint x: 384, endPoint y: 201, distance: 21.2
click at [382, 181] on textarea "Type : Bed with bench Dimensions : Bed : 3630 x 2340 x 840mm Bedside table : W …" at bounding box center [363, 190] width 163 height 55
click at [308, 185] on textarea "Type : Bed with bench Dimensions : Bed : 3630 x 2340 x 840mm Bedside table : W …" at bounding box center [363, 190] width 163 height 55
click at [353, 56] on input "HORIZONTE BED" at bounding box center [363, 57] width 163 height 17
click at [339, 170] on textarea "Type : Bed with bench Dimensions : Bed : 3630 x 2340 x 840mm Bedside table : W …" at bounding box center [363, 190] width 163 height 55
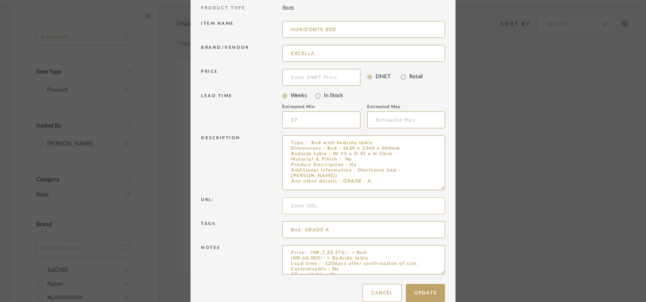
scroll to position [106, 0]
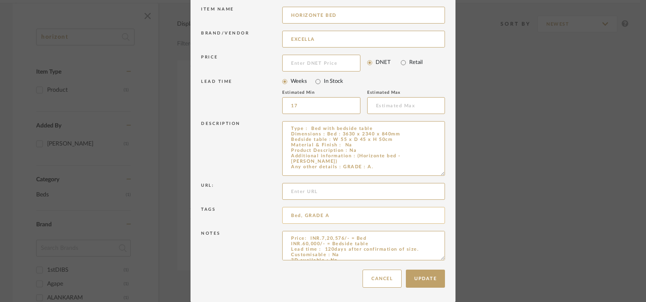
type textarea "Type : Bed with bedside table Dimensions : Bed : 3630 x 2340 x 840mm Bedside ta…"
click at [301, 214] on input "Bed, GRADE A" at bounding box center [363, 215] width 163 height 17
type input "Bed, bedside table, GRADE A"
click at [437, 281] on button "Update" at bounding box center [425, 279] width 39 height 18
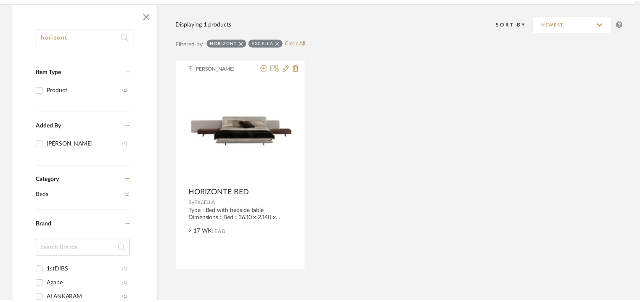
scroll to position [126, 0]
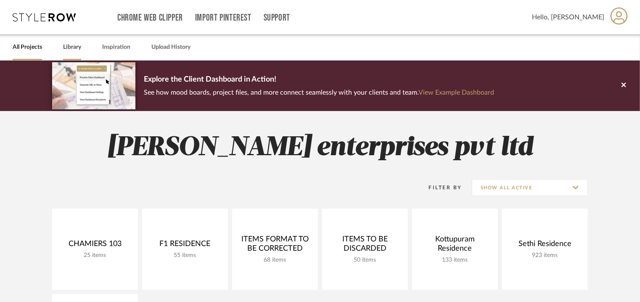
click at [66, 45] on link "Library" at bounding box center [72, 47] width 18 height 11
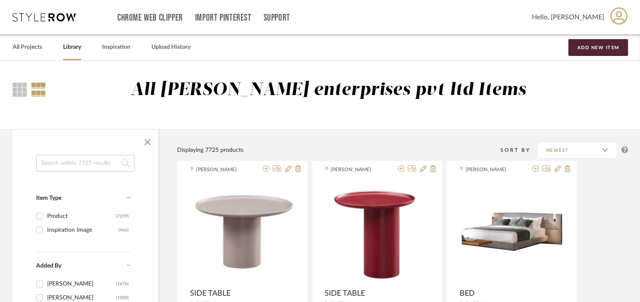
drag, startPoint x: 103, startPoint y: 165, endPoint x: 104, endPoint y: 160, distance: 5.3
click at [104, 164] on input at bounding box center [85, 163] width 98 height 17
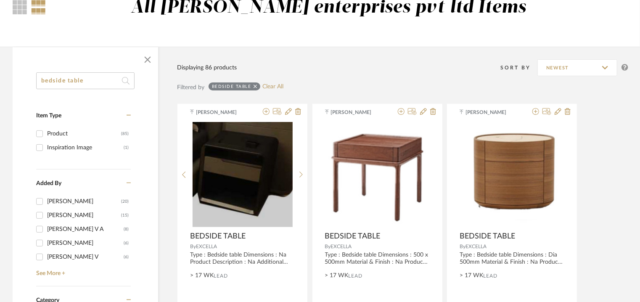
scroll to position [84, 0]
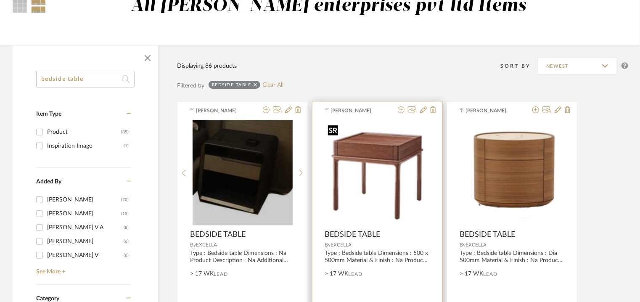
type input "bedside table"
click at [409, 148] on img "0" at bounding box center [377, 173] width 105 height 103
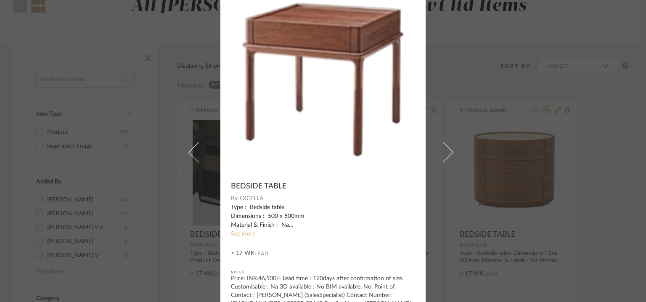
scroll to position [72, 0]
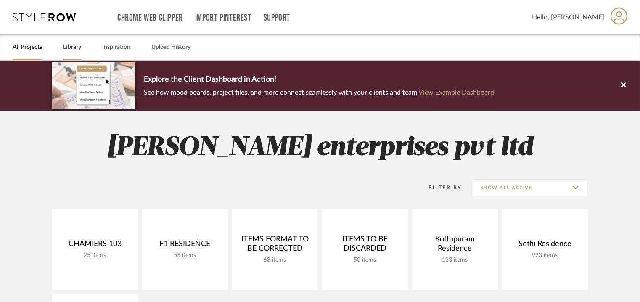
click at [69, 45] on link "Library" at bounding box center [72, 47] width 18 height 11
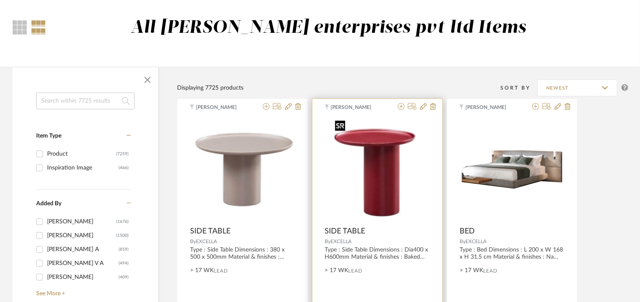
scroll to position [42, 0]
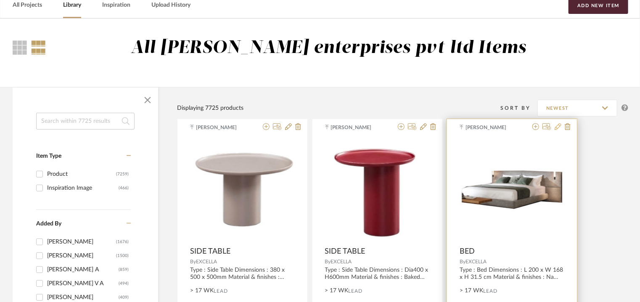
click at [558, 127] on icon at bounding box center [558, 126] width 7 height 7
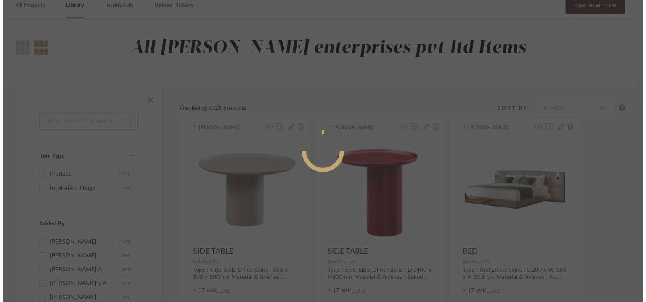
scroll to position [0, 0]
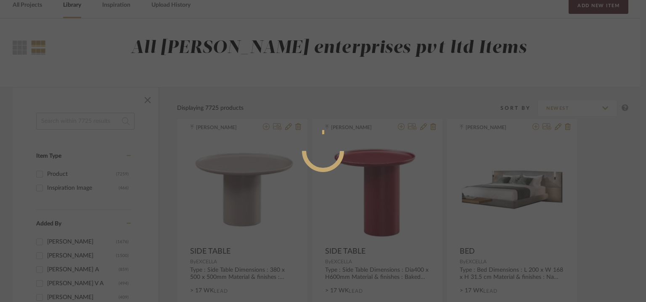
radio input "true"
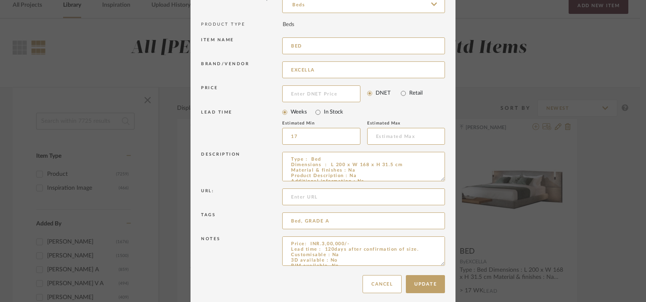
scroll to position [81, 0]
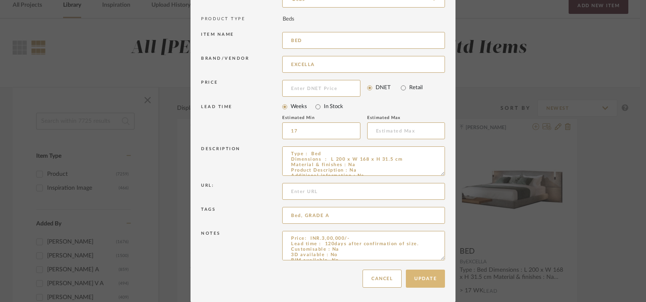
click at [422, 283] on button "Update" at bounding box center [425, 279] width 39 height 18
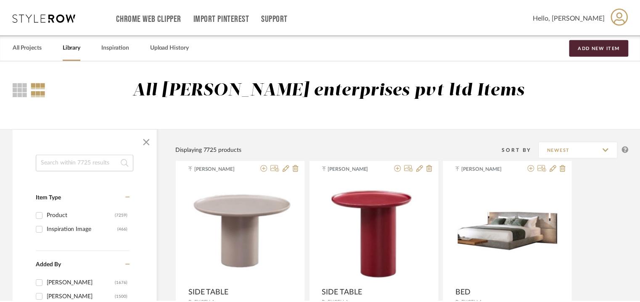
scroll to position [42, 0]
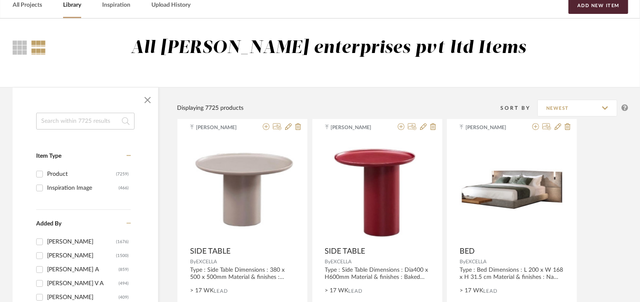
click at [101, 121] on input at bounding box center [85, 121] width 98 height 17
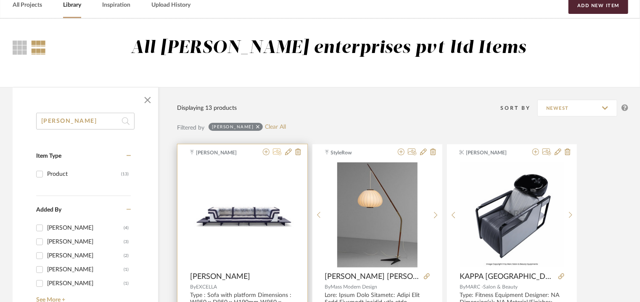
type input "[PERSON_NAME]"
click at [275, 152] on icon at bounding box center [277, 151] width 9 height 7
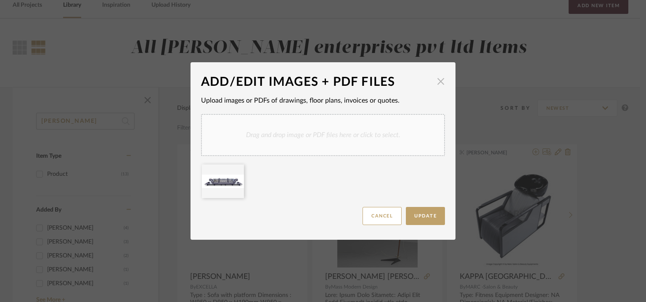
click at [441, 80] on span "button" at bounding box center [440, 81] width 17 height 17
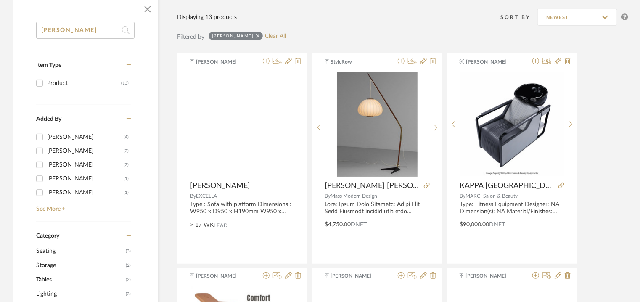
scroll to position [126, 0]
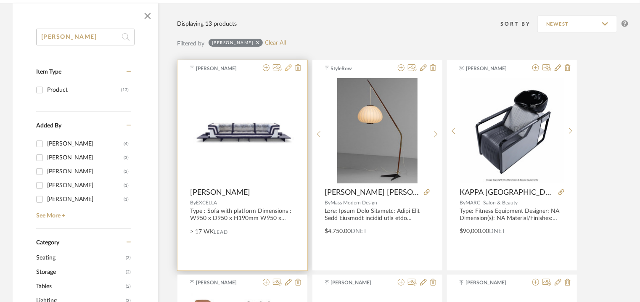
click at [287, 67] on icon at bounding box center [288, 67] width 7 height 7
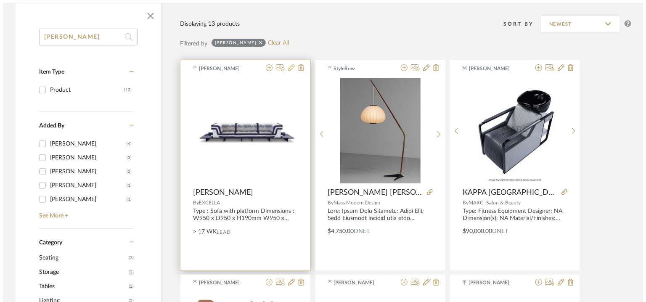
scroll to position [0, 0]
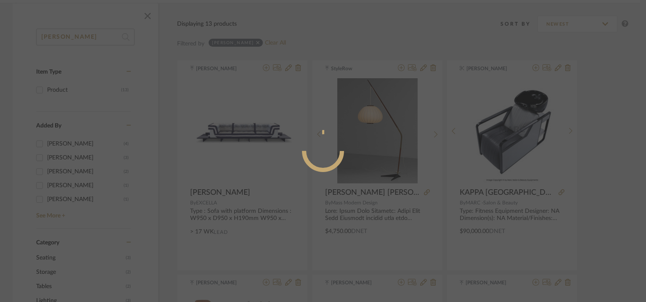
radio input "true"
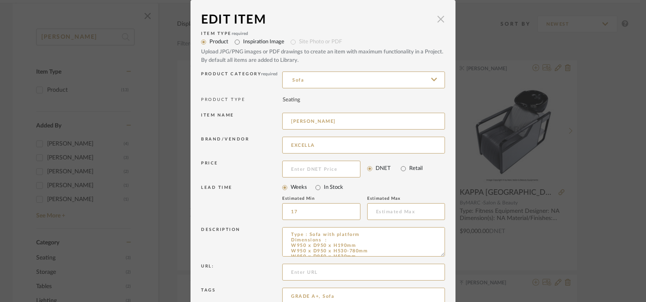
click at [439, 20] on span "button" at bounding box center [440, 19] width 17 height 17
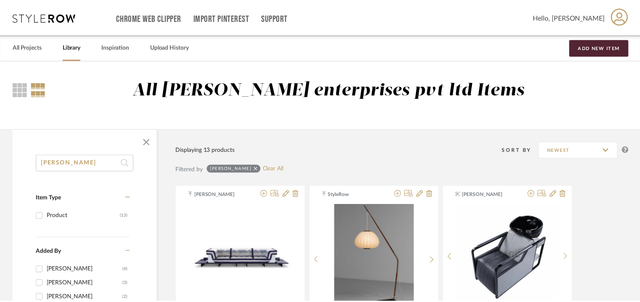
scroll to position [126, 0]
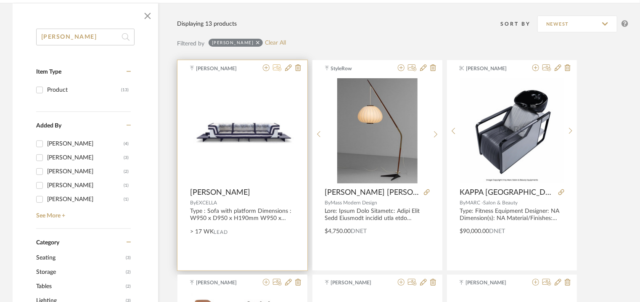
click at [278, 68] on icon at bounding box center [277, 67] width 9 height 7
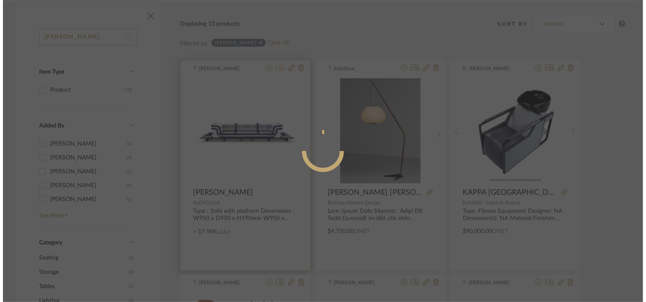
scroll to position [0, 0]
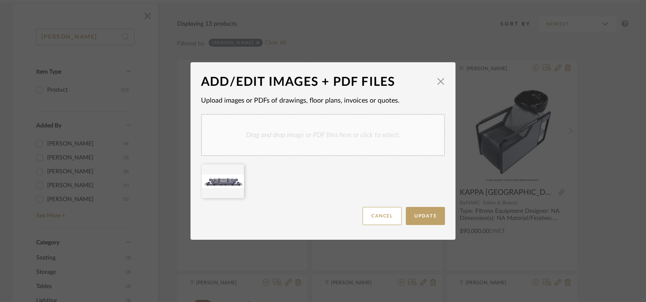
click at [283, 142] on div "Drag and drop image or PDF files here or click to select." at bounding box center [323, 135] width 244 height 42
click at [304, 134] on div "Drag and drop image or PDF files here or click to select." at bounding box center [323, 135] width 244 height 42
click at [330, 138] on div "Drag and drop image or PDF files here or click to select." at bounding box center [323, 135] width 244 height 42
click at [367, 134] on div "Drag and drop image or PDF files here or click to select." at bounding box center [323, 135] width 244 height 42
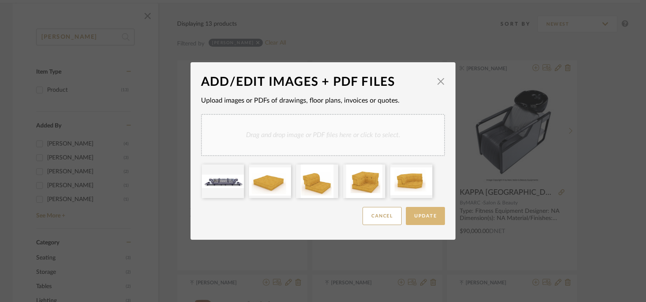
click at [434, 213] on button "Update" at bounding box center [425, 216] width 39 height 18
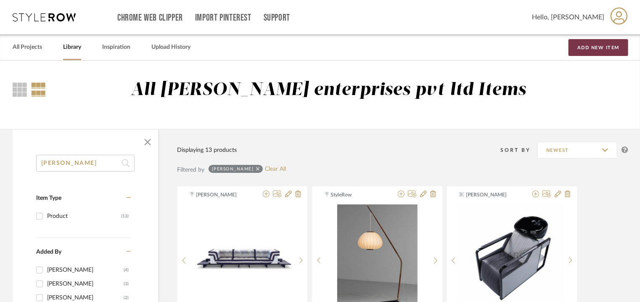
drag, startPoint x: 599, startPoint y: 47, endPoint x: 637, endPoint y: 22, distance: 45.4
click at [599, 46] on button "Add New Item" at bounding box center [599, 47] width 60 height 17
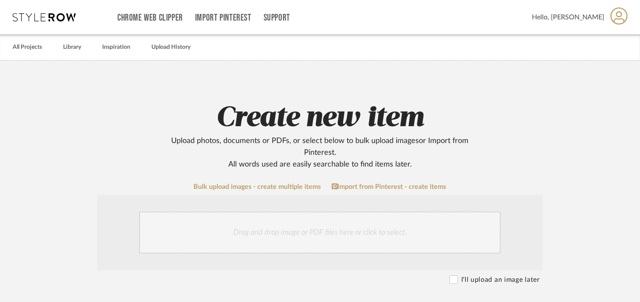
scroll to position [126, 0]
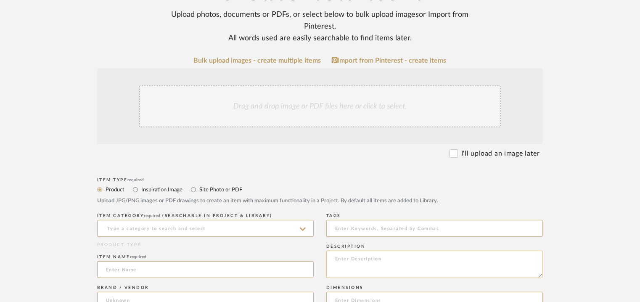
paste textarea "Type : Sofa Dimensions : W700 x D700 x H500mm Material & finishes : Baked paint…"
type textarea "Type : Sofa Dimensions : W700 x D700 x H500mm Material & finishes : Baked paint…"
click at [219, 223] on input at bounding box center [205, 228] width 217 height 17
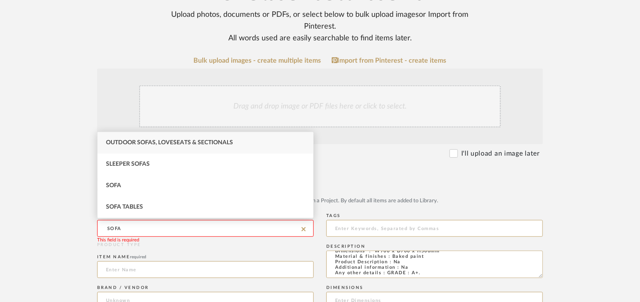
drag, startPoint x: 30, startPoint y: 228, endPoint x: 8, endPoint y: 227, distance: 22.7
click at [8, 227] on upload-items "Create new item Upload photos, documents or PDFs, or select below to bulk uploa…" at bounding box center [320, 279] width 640 height 691
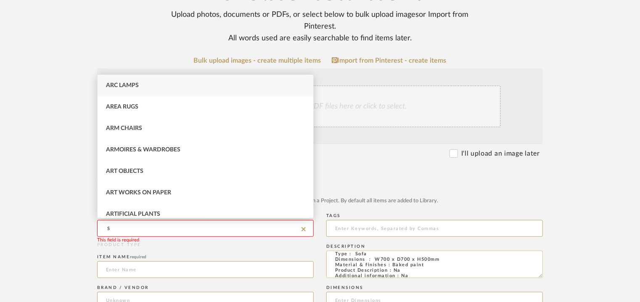
scroll to position [0, 0]
type input "S"
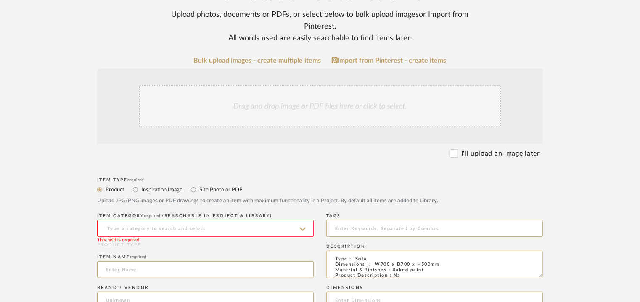
drag, startPoint x: 432, startPoint y: 270, endPoint x: 393, endPoint y: 270, distance: 38.7
click at [393, 270] on textarea "Type : Sofa Dimensions : W700 x D700 x H500mm Material & finishes : Baked paint…" at bounding box center [434, 264] width 217 height 27
type textarea "Type : Sofa Dimensions : W700 x D700 x H500mm Material & finishes : Na Product …"
click at [152, 227] on input at bounding box center [205, 228] width 217 height 17
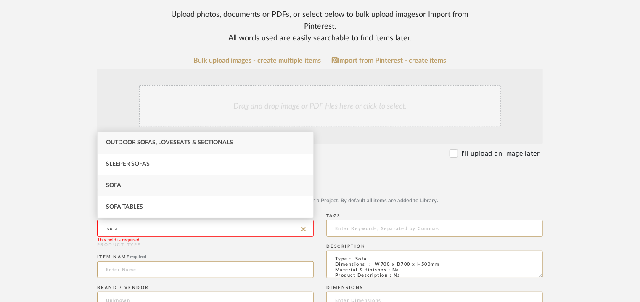
click at [113, 181] on div "Sofa" at bounding box center [206, 185] width 216 height 21
type input "Sofa"
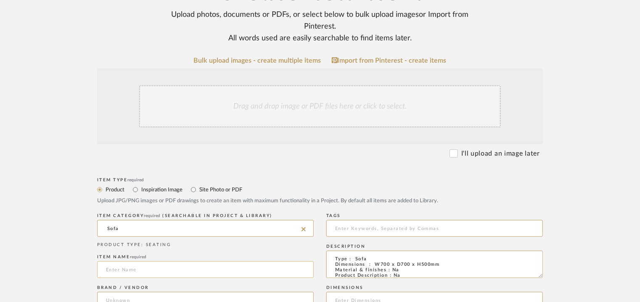
click at [127, 271] on input at bounding box center [205, 269] width 217 height 17
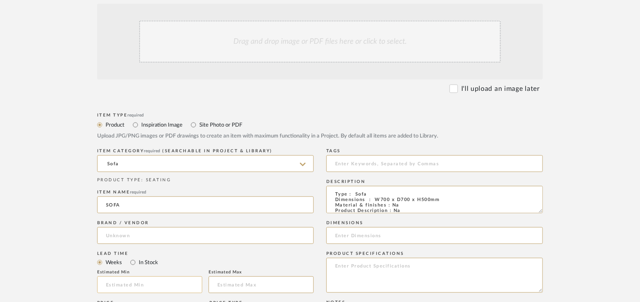
scroll to position [210, 0]
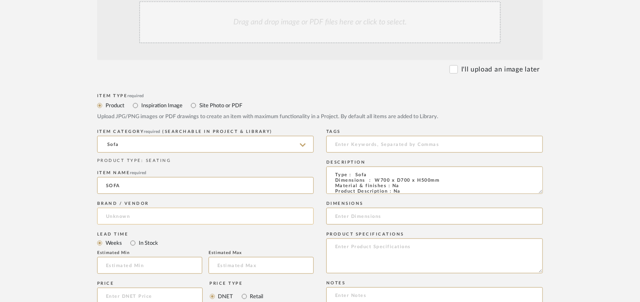
type input "SOFA"
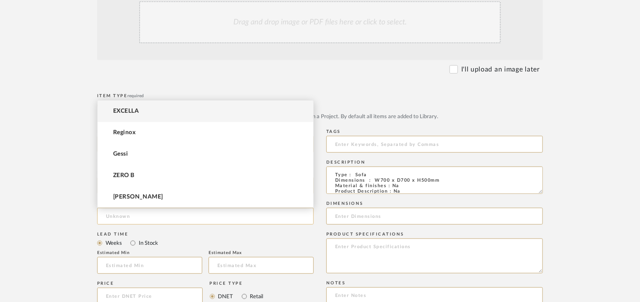
click at [145, 218] on input at bounding box center [205, 216] width 217 height 17
click at [156, 114] on mat-option "EXCELLA" at bounding box center [206, 111] width 216 height 21
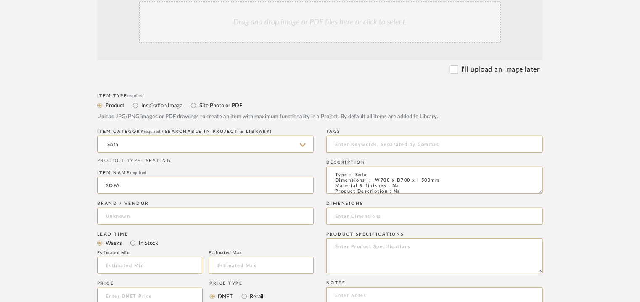
type input "EXCELLA"
click at [129, 260] on input at bounding box center [149, 265] width 105 height 17
type input "17"
click at [379, 146] on input at bounding box center [434, 144] width 217 height 17
type input "S"
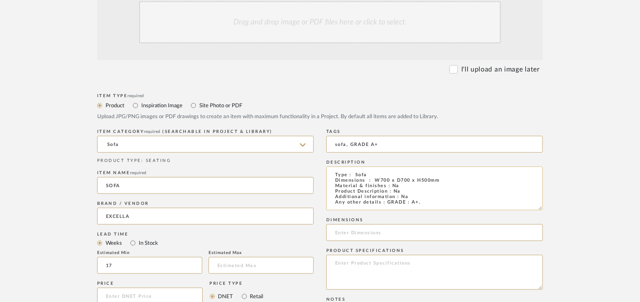
drag, startPoint x: 541, startPoint y: 191, endPoint x: 540, endPoint y: 208, distance: 17.3
click at [540, 207] on textarea "Type : Sofa Dimensions : W700 x D700 x H500mm Material & finishes : Na Product …" at bounding box center [434, 189] width 217 height 44
type input "sofa, GRADE A+"
drag, startPoint x: 376, startPoint y: 179, endPoint x: 440, endPoint y: 180, distance: 64.8
click at [440, 180] on textarea "Type : Sofa Dimensions : W700 x D700 x H500mm Material & finishes : Na Product …" at bounding box center [434, 189] width 217 height 44
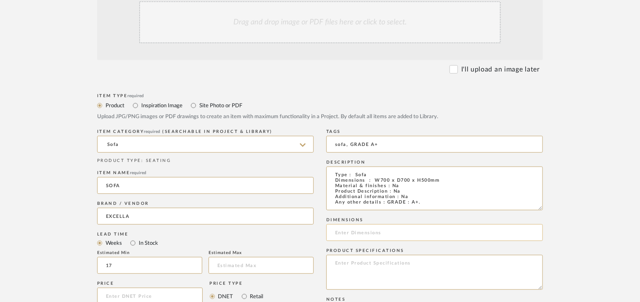
click at [339, 231] on input at bounding box center [434, 232] width 217 height 17
paste input "W700 x D700 x H500mm"
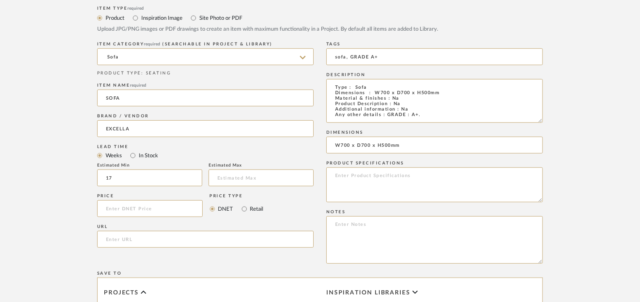
scroll to position [336, 0]
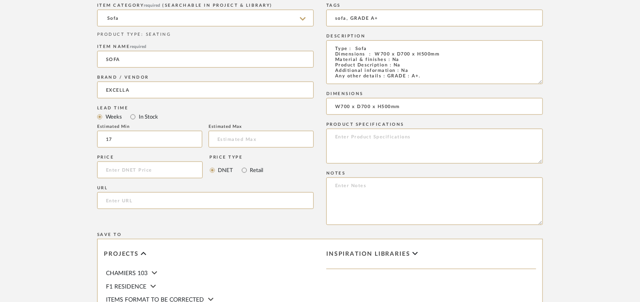
type input "W700 x D700 x H500mm"
click at [332, 187] on textarea at bounding box center [434, 201] width 217 height 48
paste textarea "Price: INR.74,592/- Lead time : 120days after confirmation of size. Customisabl…"
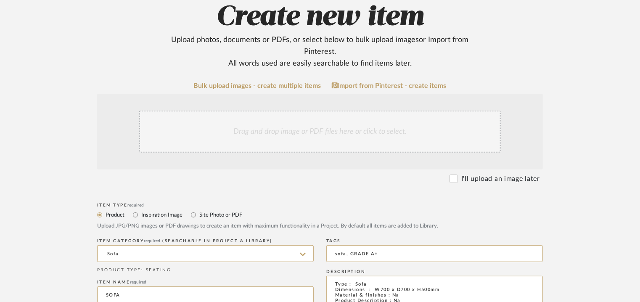
scroll to position [84, 0]
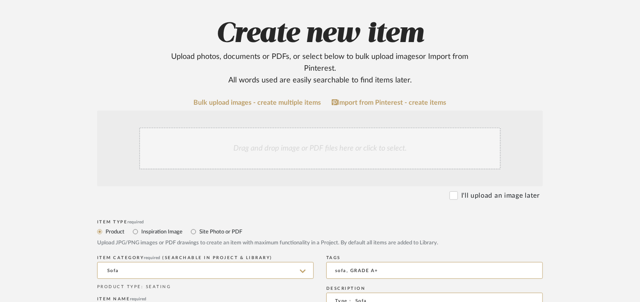
type textarea "Price: INR.74,592/- Lead time : 120days after confirmation of size. Customisabl…"
click at [308, 151] on div "Drag and drop image or PDF files here or click to select." at bounding box center [320, 148] width 362 height 42
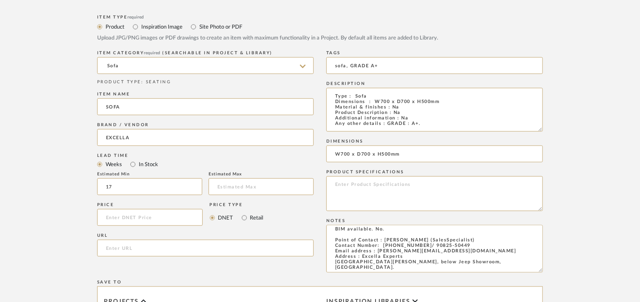
scroll to position [593, 0]
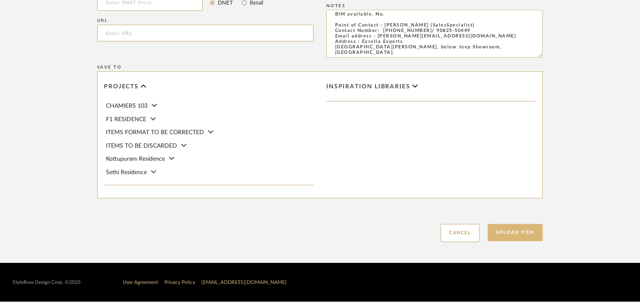
click at [516, 231] on button "Upload Item" at bounding box center [516, 232] width 56 height 17
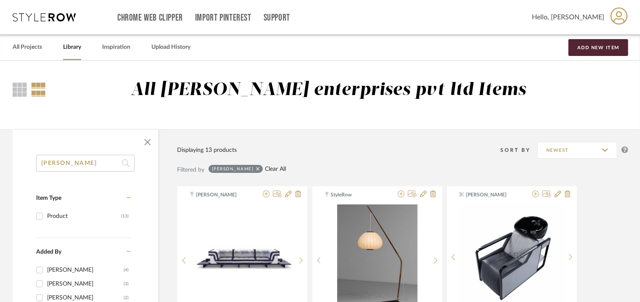
click at [265, 169] on link "Clear All" at bounding box center [275, 169] width 21 height 7
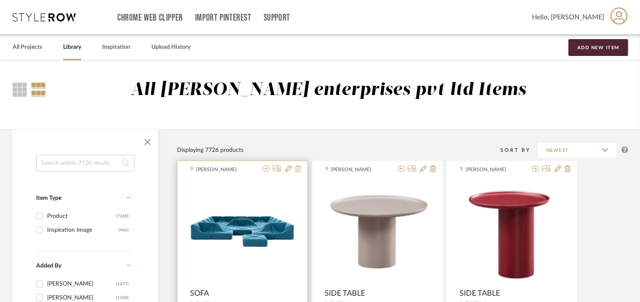
click at [300, 168] on icon at bounding box center [298, 168] width 6 height 7
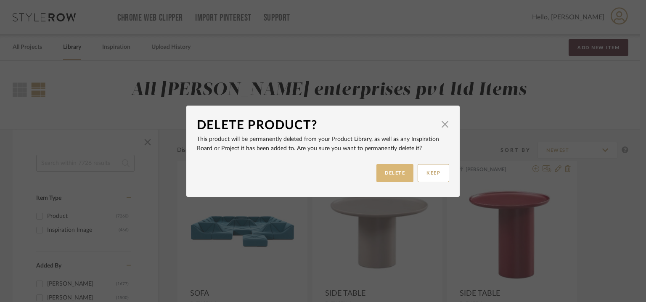
click at [387, 172] on button "DELETE" at bounding box center [394, 173] width 37 height 18
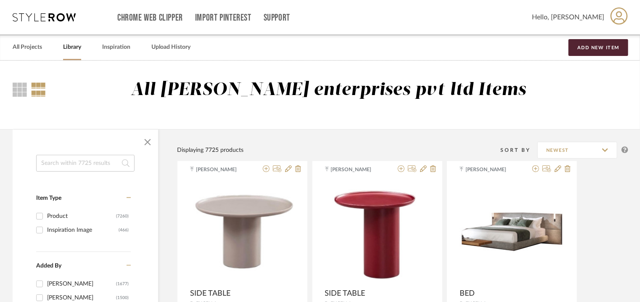
drag, startPoint x: 71, startPoint y: 159, endPoint x: 67, endPoint y: 163, distance: 5.1
click at [67, 163] on input at bounding box center [85, 163] width 98 height 17
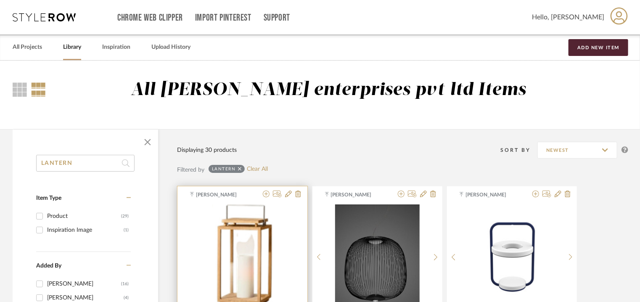
scroll to position [168, 0]
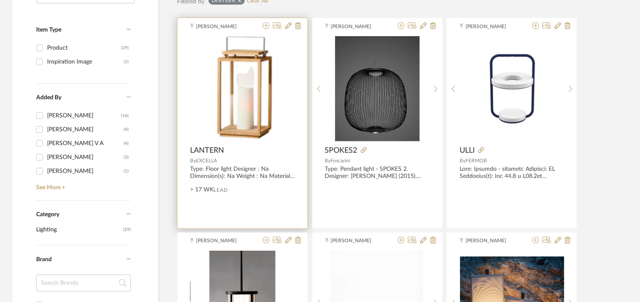
type input "LANTERN"
click at [256, 98] on img "0" at bounding box center [242, 88] width 61 height 105
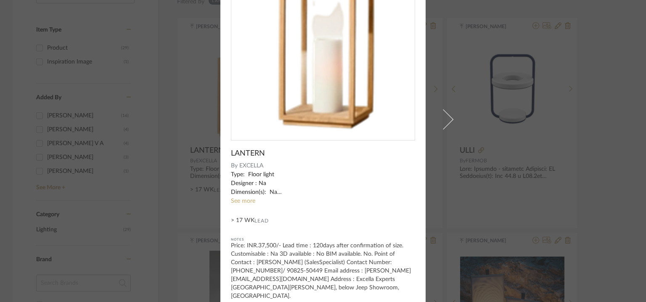
scroll to position [0, 0]
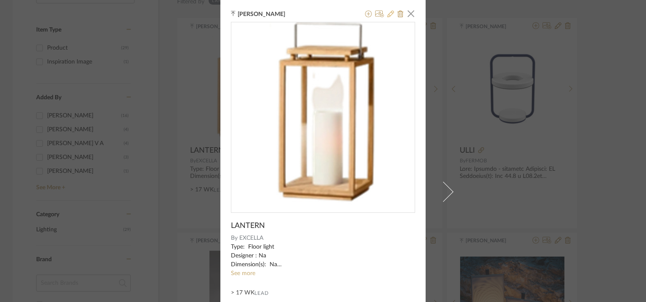
click at [390, 11] on icon at bounding box center [390, 14] width 7 height 7
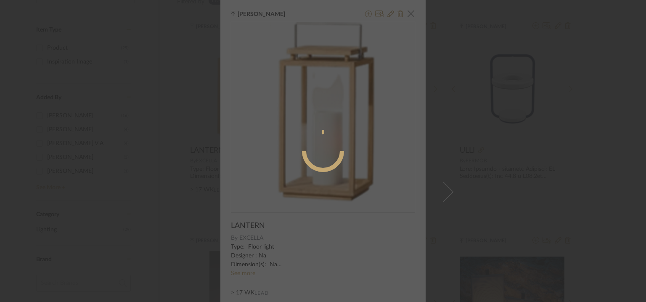
radio input "true"
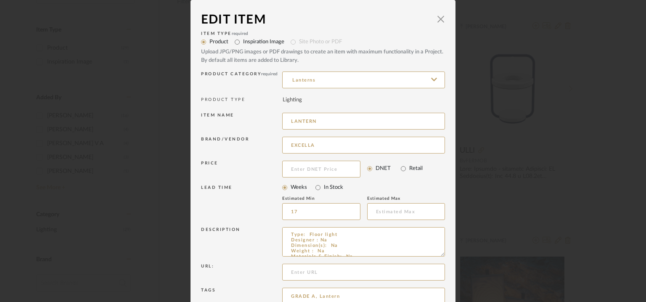
drag, startPoint x: 258, startPoint y: 78, endPoint x: 249, endPoint y: 78, distance: 8.8
click at [249, 78] on div "Product Category required Lanterns" at bounding box center [323, 81] width 244 height 24
drag, startPoint x: 305, startPoint y: 234, endPoint x: 351, endPoint y: 235, distance: 46.3
click at [351, 235] on textarea "Type: Floor light Designer : Na Dimension(s): Na Weight : Na Materials & Finish…" at bounding box center [363, 241] width 163 height 29
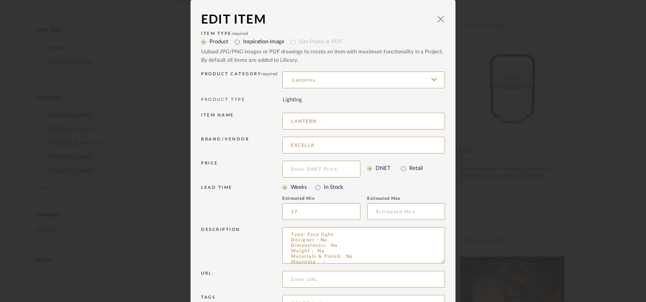
drag, startPoint x: 442, startPoint y: 262, endPoint x: 452, endPoint y: 291, distance: 30.7
click at [452, 291] on dialog-content "Edit Item × Item Type required Product Inspiration Image Site Photo or PDF Uplo…" at bounding box center [323, 195] width 265 height 390
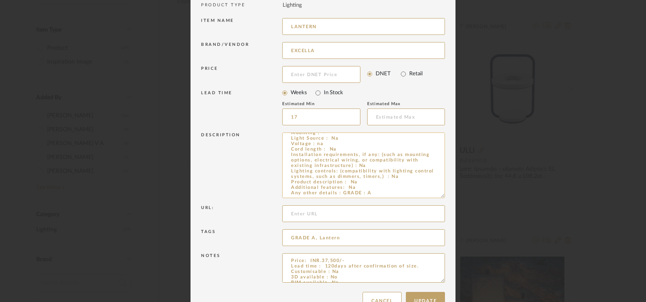
scroll to position [117, 0]
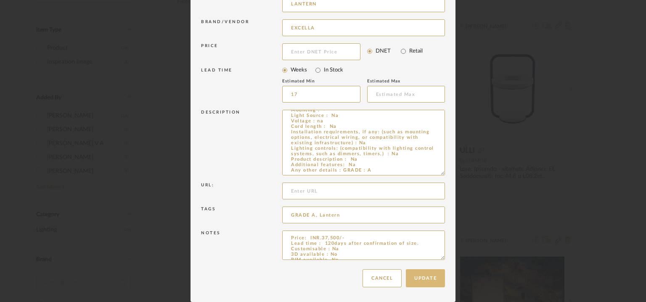
type textarea "Type: Face light Designer : Na Dimension(s): Na Weight : Na Materials & Finish:…"
click at [417, 276] on button "Update" at bounding box center [425, 278] width 39 height 18
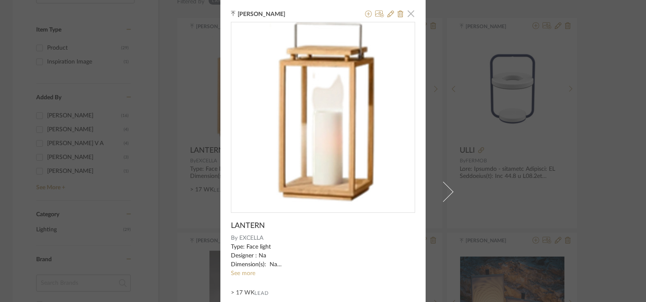
click at [408, 14] on span "button" at bounding box center [411, 13] width 17 height 17
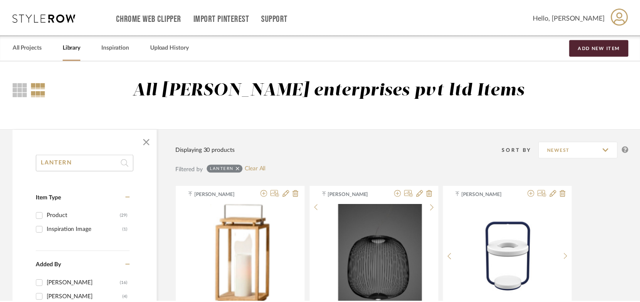
scroll to position [168, 0]
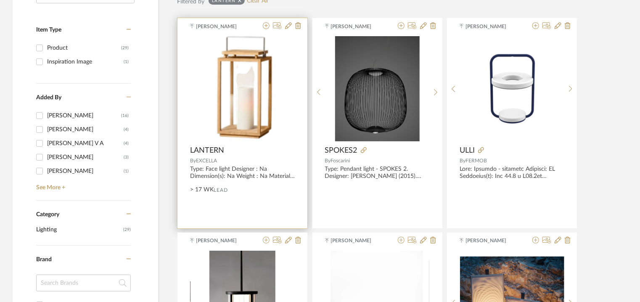
click at [243, 85] on img "0" at bounding box center [242, 88] width 61 height 105
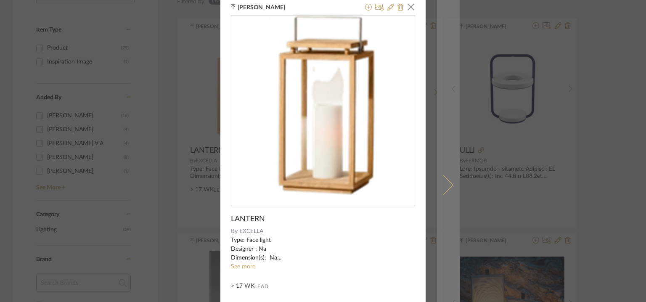
scroll to position [0, 0]
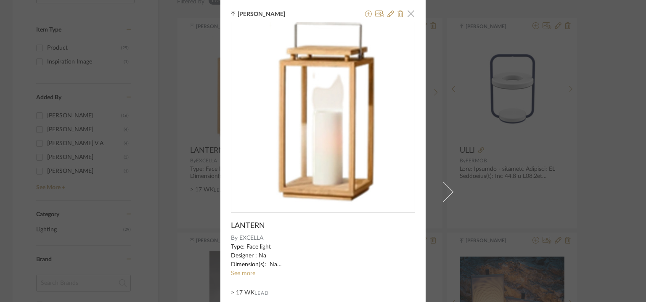
click at [411, 13] on span "button" at bounding box center [411, 13] width 17 height 17
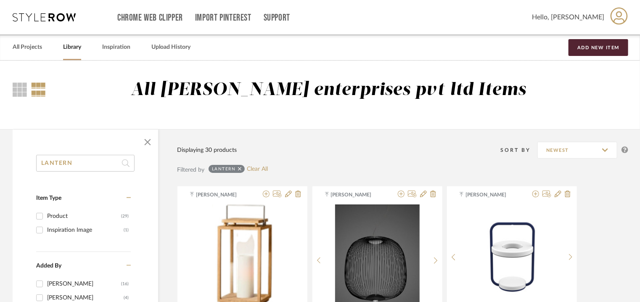
drag, startPoint x: 88, startPoint y: 166, endPoint x: 0, endPoint y: 152, distance: 89.4
